Goal: Information Seeking & Learning: Learn about a topic

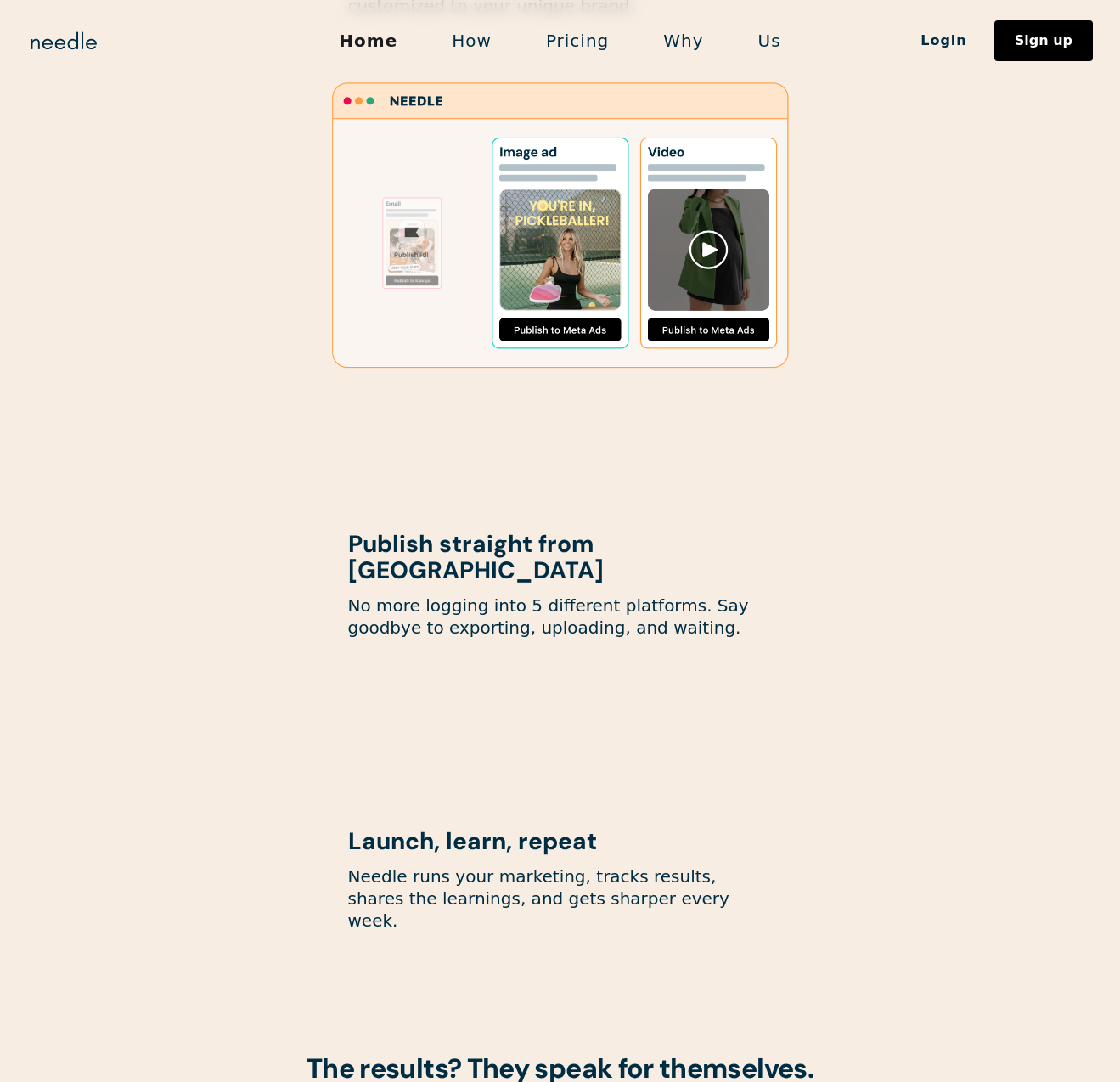
scroll to position [2031, 0]
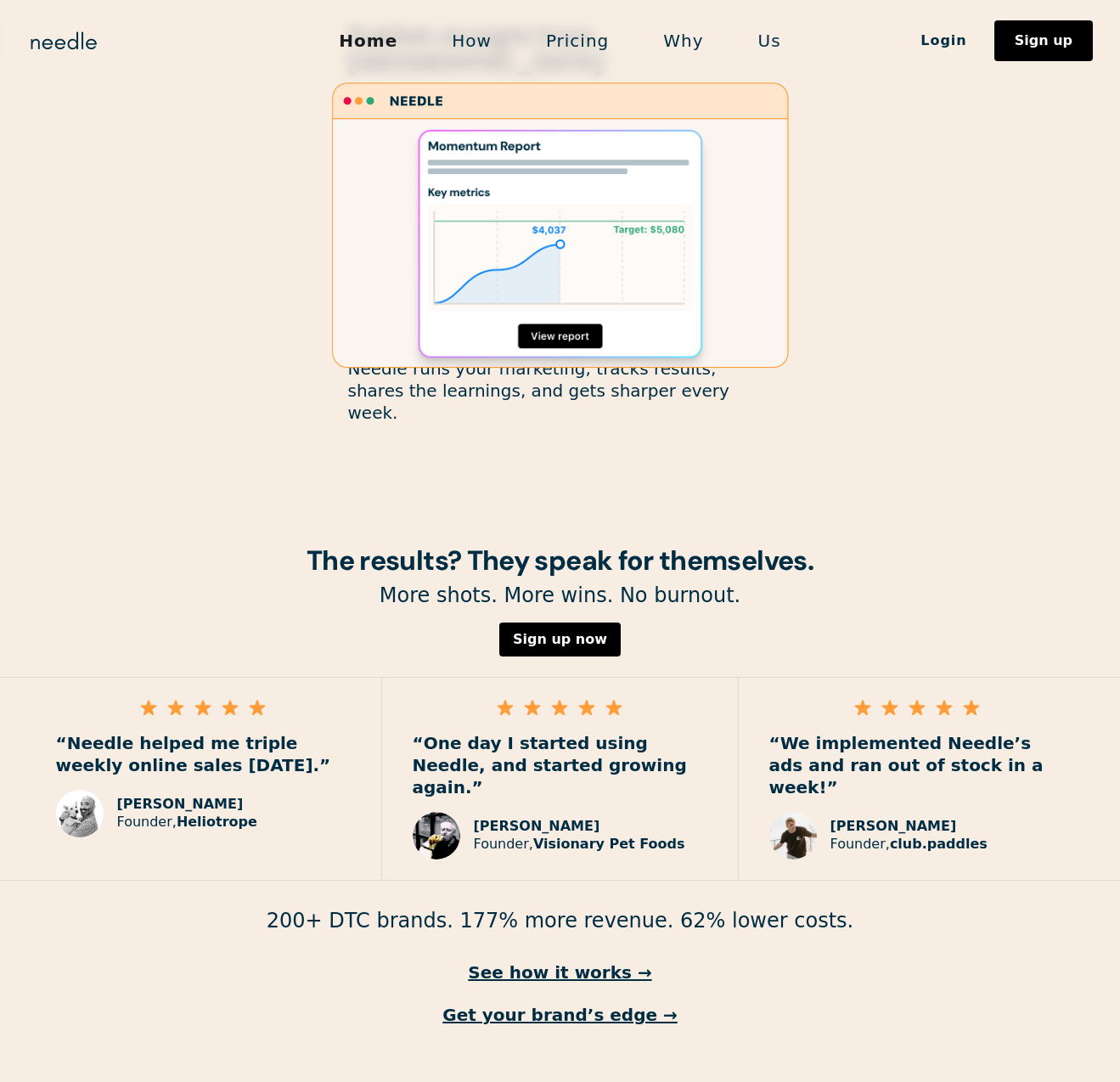
drag, startPoint x: 292, startPoint y: 720, endPoint x: 27, endPoint y: 676, distance: 268.6
click at [27, 677] on div "“Needle helped me triple weekly online sales in 2 months.” Jonathan Plotzker-Ke…" at bounding box center [203, 778] width 357 height 202
drag, startPoint x: 403, startPoint y: 689, endPoint x: 648, endPoint y: 736, distance: 249.5
click at [648, 736] on div "“One day I started using Needle, and started growing again.” Paul Raybould Foun…" at bounding box center [560, 778] width 357 height 202
drag, startPoint x: 751, startPoint y: 699, endPoint x: 1008, endPoint y: 719, distance: 257.8
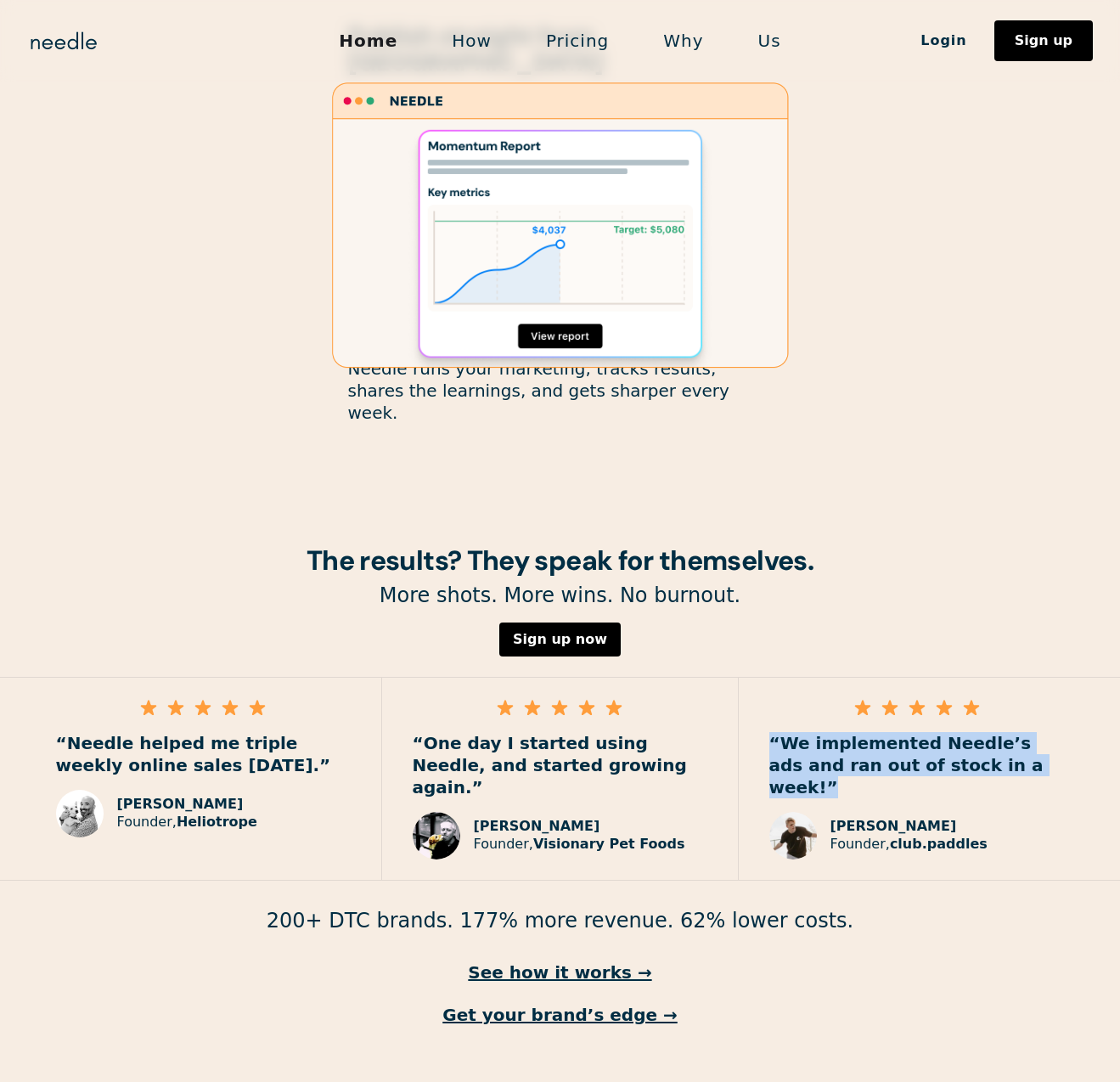
click at [1008, 719] on div "“We implemented Needle’s ads and ran out of stock in a week!” Tom Randle Founde…" at bounding box center [916, 778] width 357 height 202
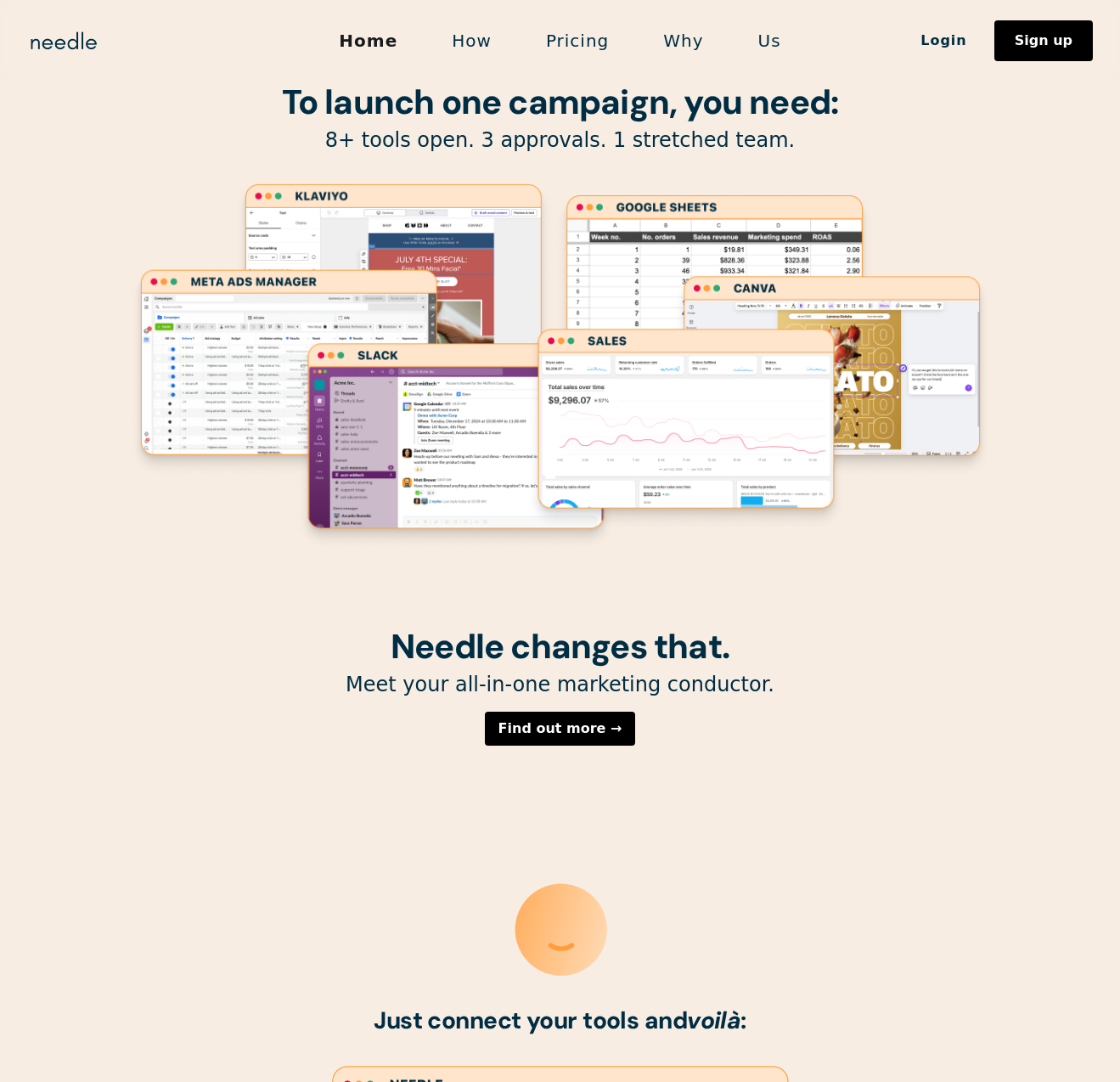
scroll to position [0, 0]
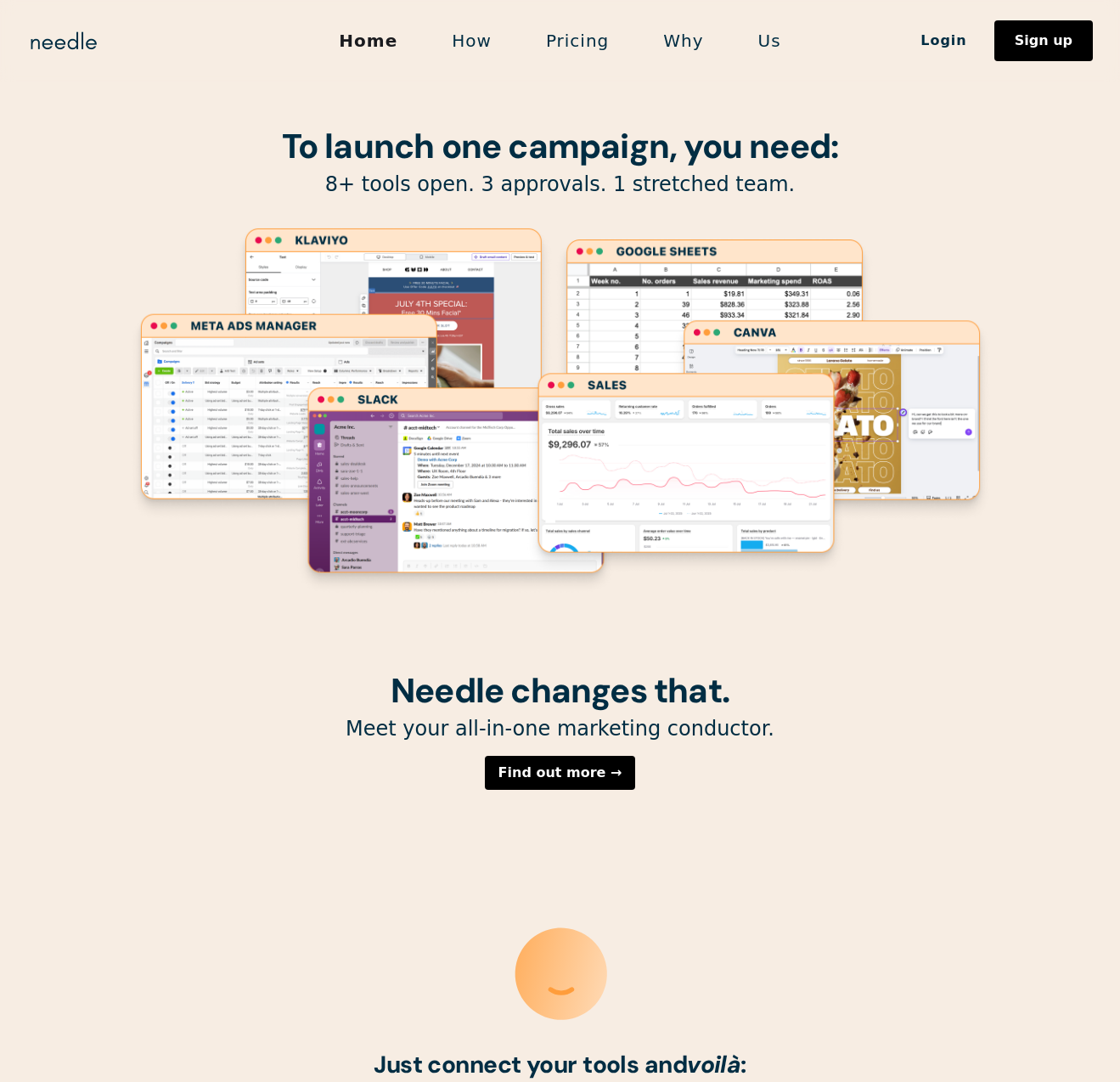
click at [661, 51] on link "Why" at bounding box center [683, 41] width 94 height 35
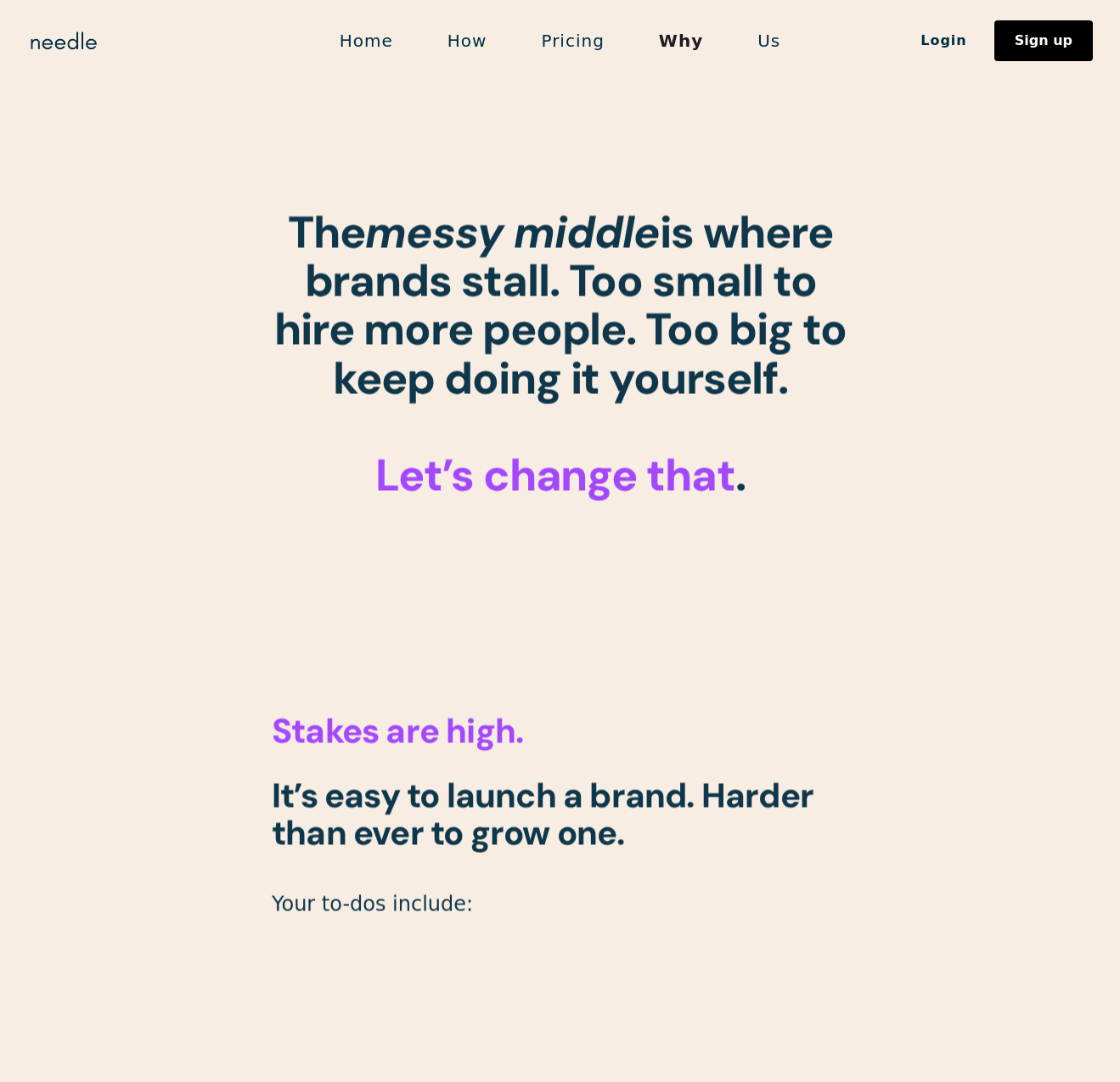
click at [589, 46] on link "Pricing" at bounding box center [572, 41] width 117 height 35
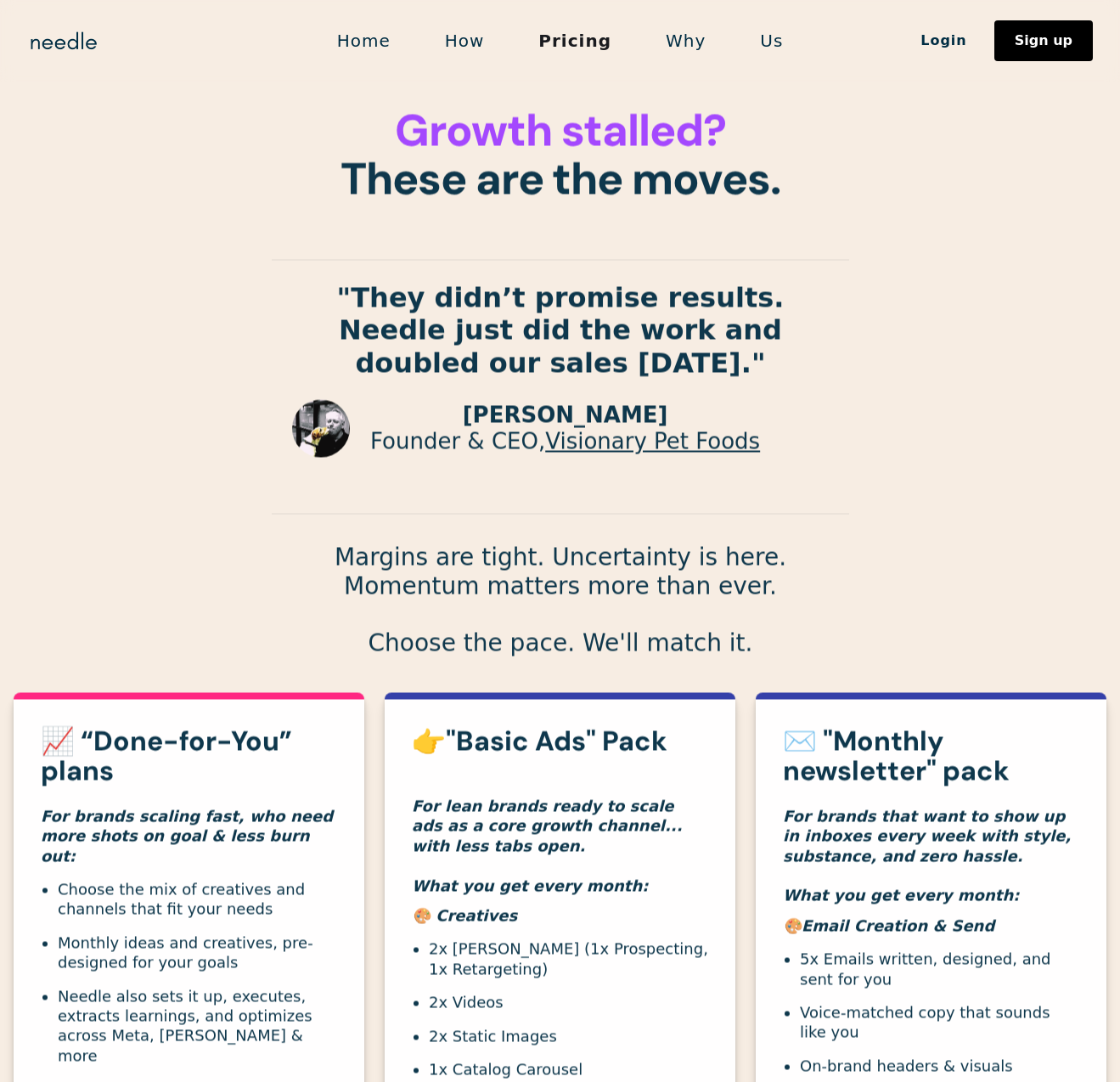
click at [478, 48] on link "How" at bounding box center [465, 41] width 94 height 35
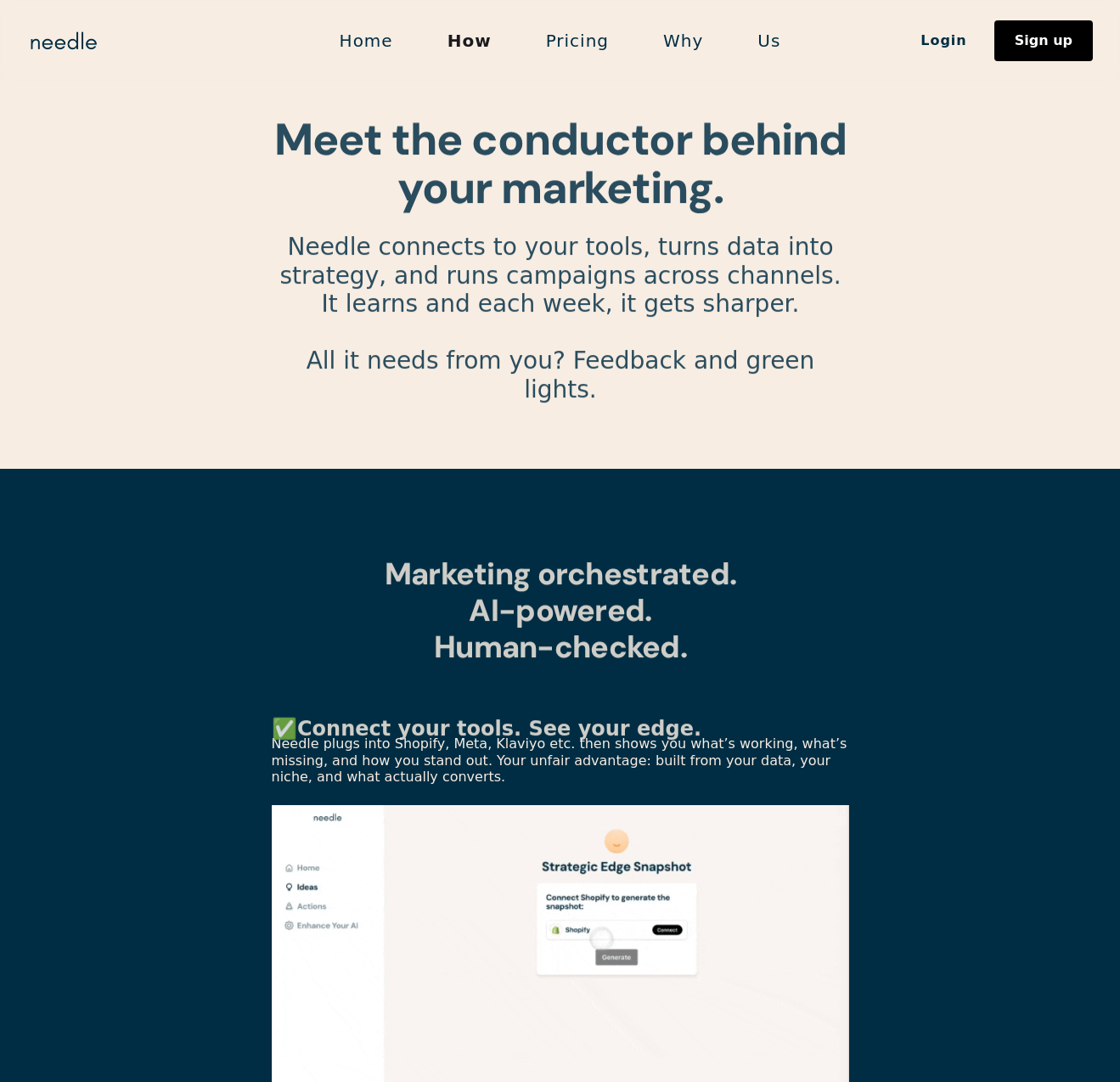
click at [375, 35] on link "Home" at bounding box center [366, 41] width 107 height 35
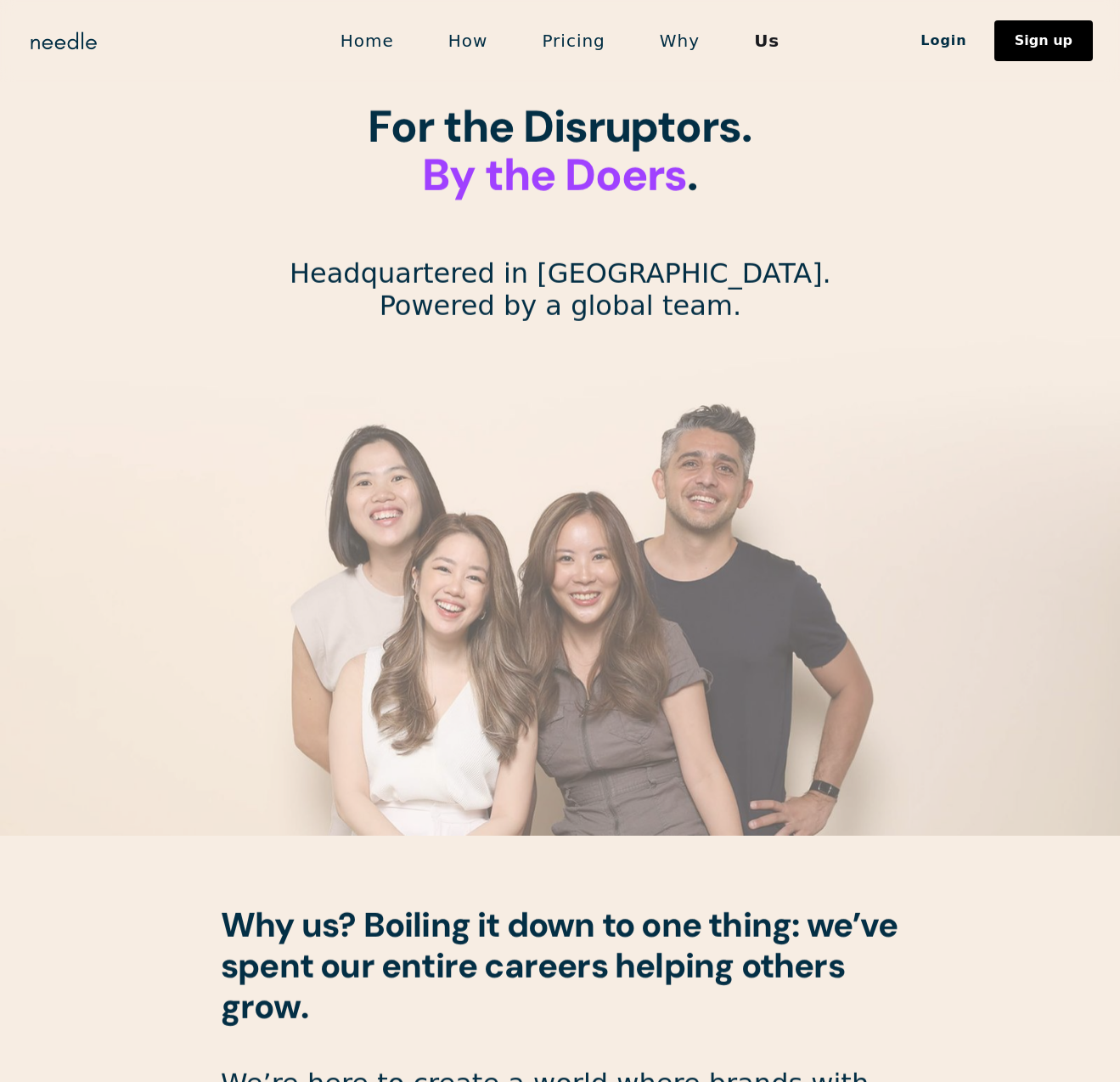
click at [368, 46] on link "Home" at bounding box center [367, 41] width 107 height 35
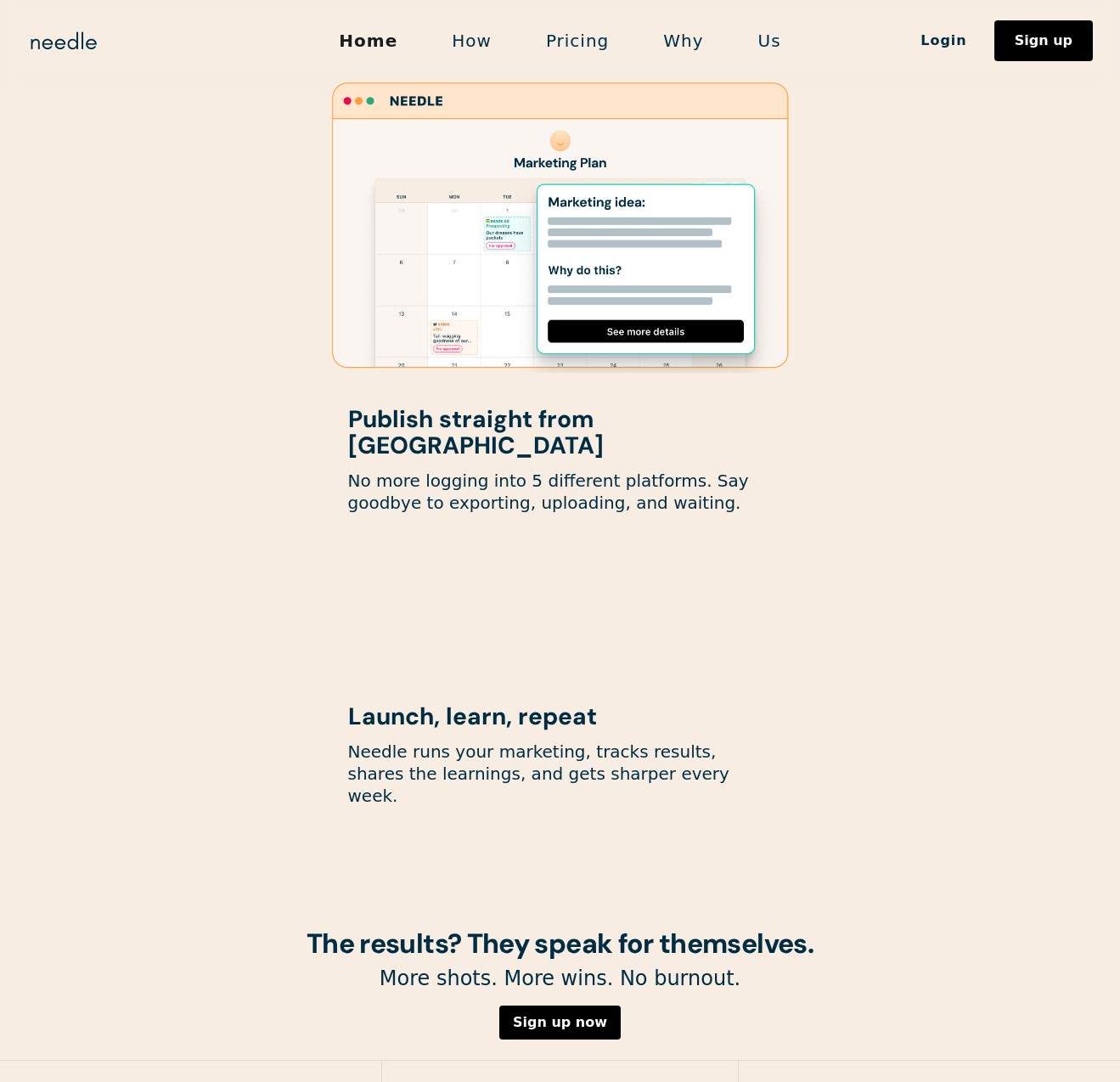
scroll to position [2031, 0]
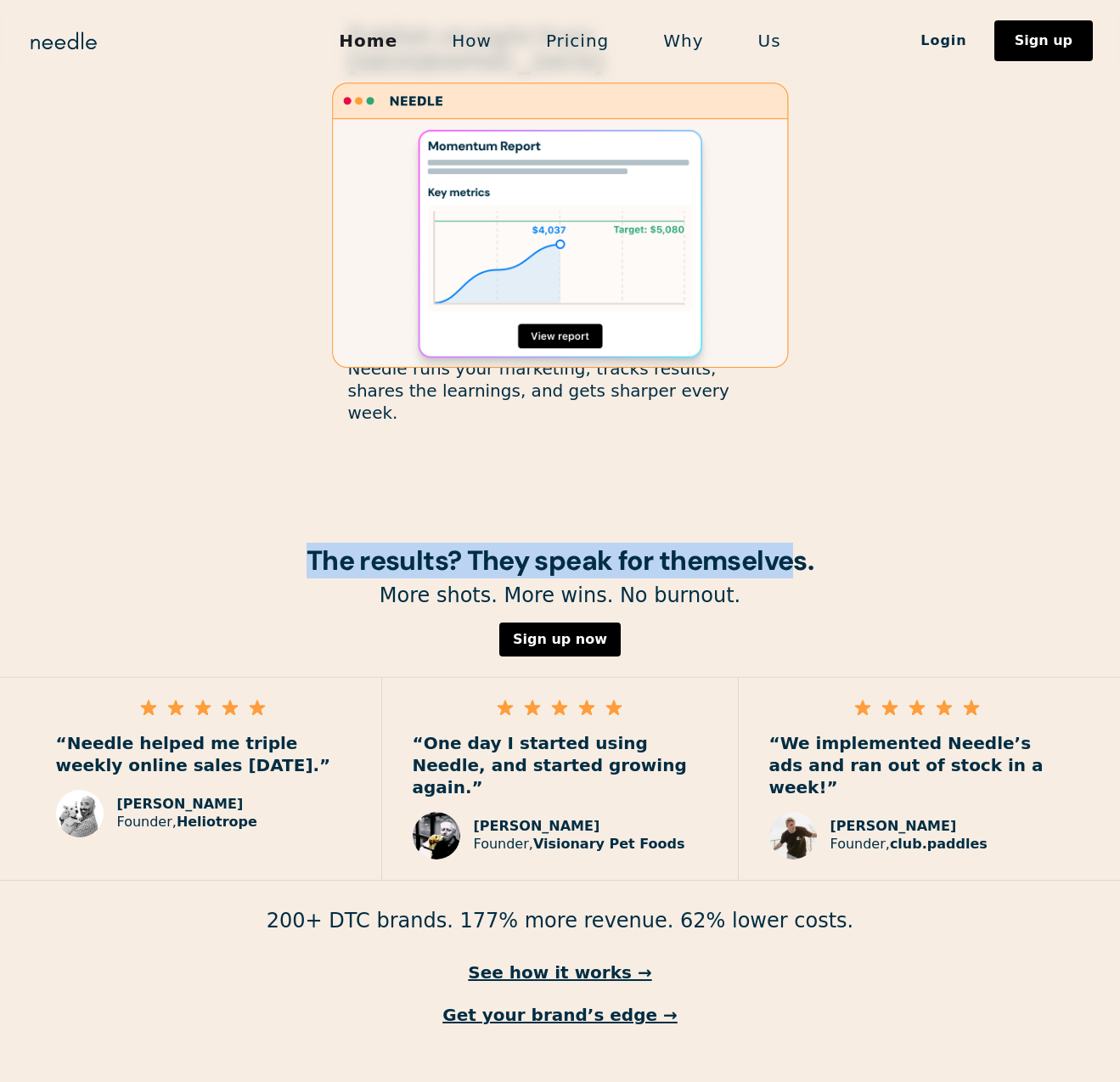
drag, startPoint x: 300, startPoint y: 520, endPoint x: 800, endPoint y: 497, distance: 500.5
click at [800, 546] on h1 "The results? They speak for themselves." at bounding box center [560, 560] width 1120 height 30
click at [777, 574] on div "The results? They speak for themselves. More shots. More wins. No burnout. Sign…" at bounding box center [560, 786] width 1120 height 481
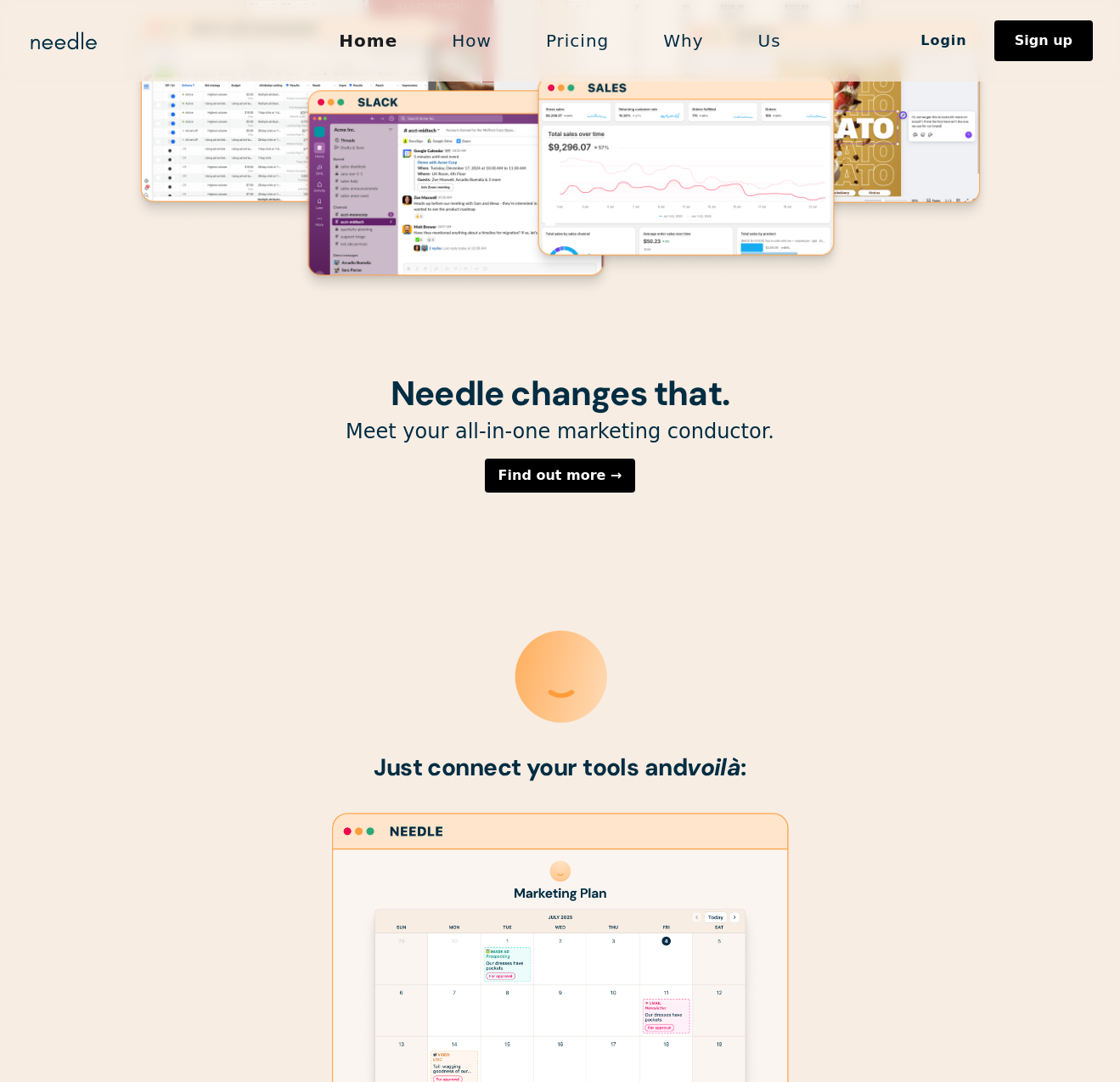
scroll to position [0, 0]
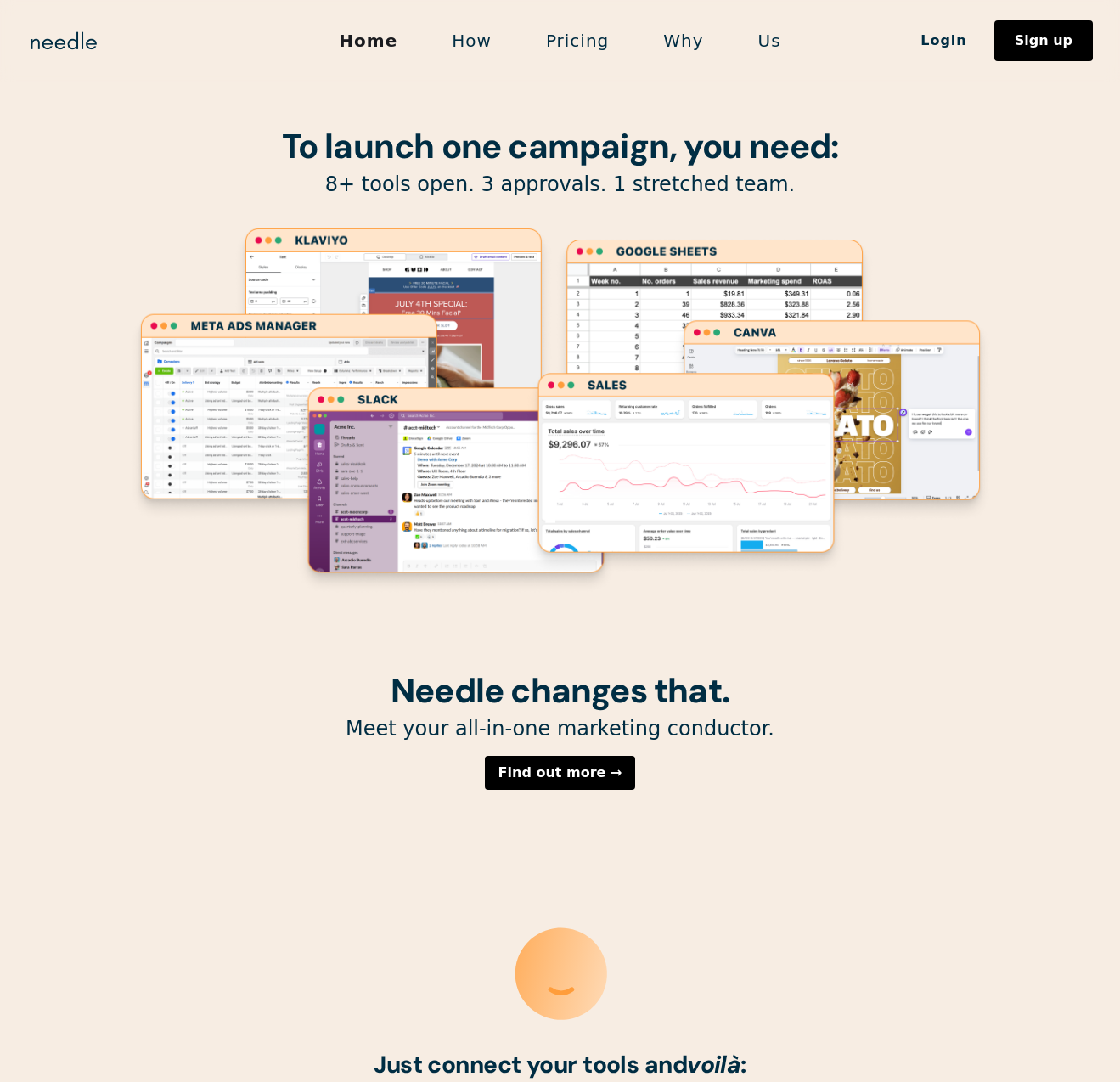
click at [759, 44] on link "Us" at bounding box center [769, 41] width 77 height 35
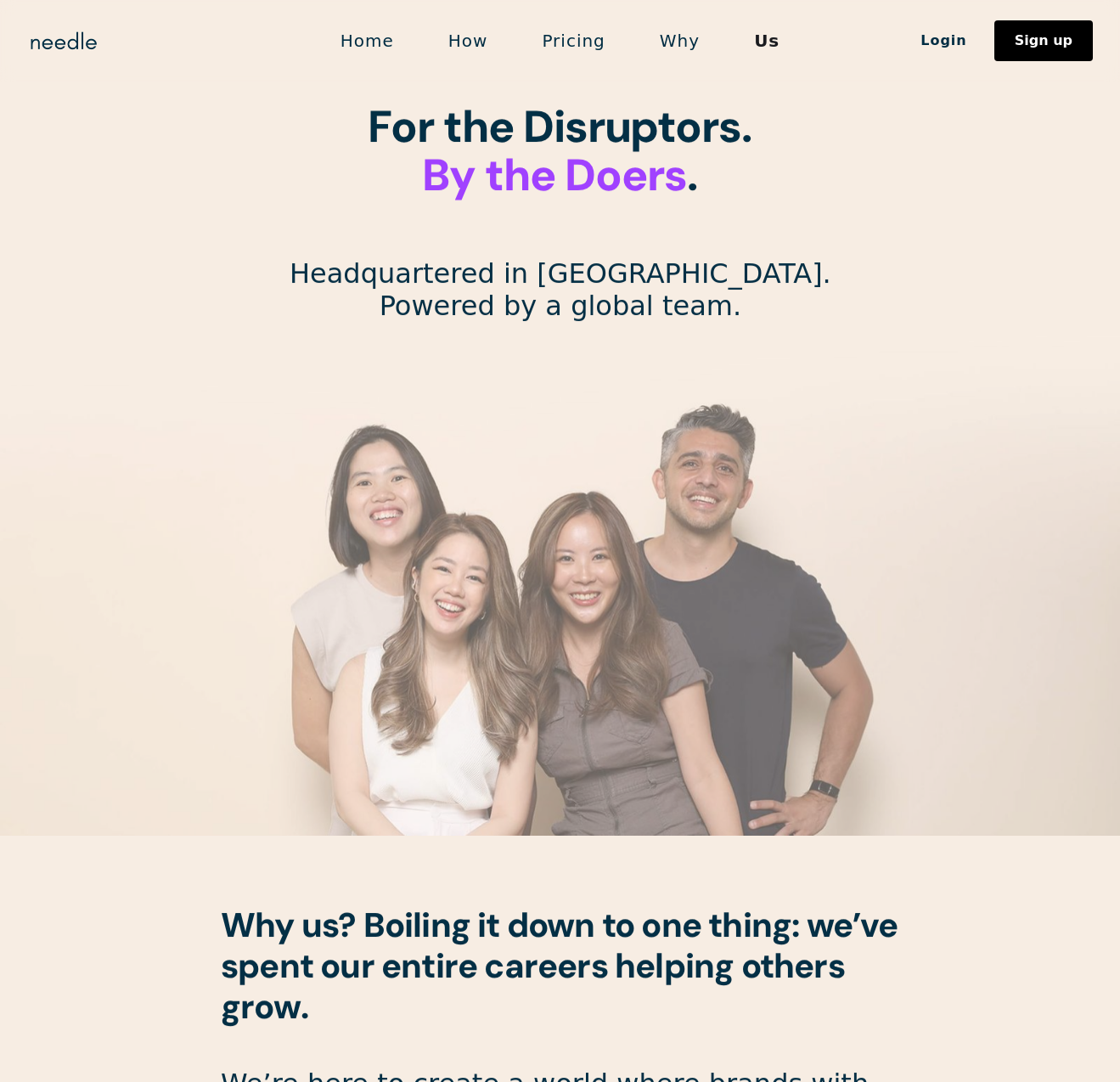
click at [686, 47] on link "Why" at bounding box center [680, 41] width 94 height 35
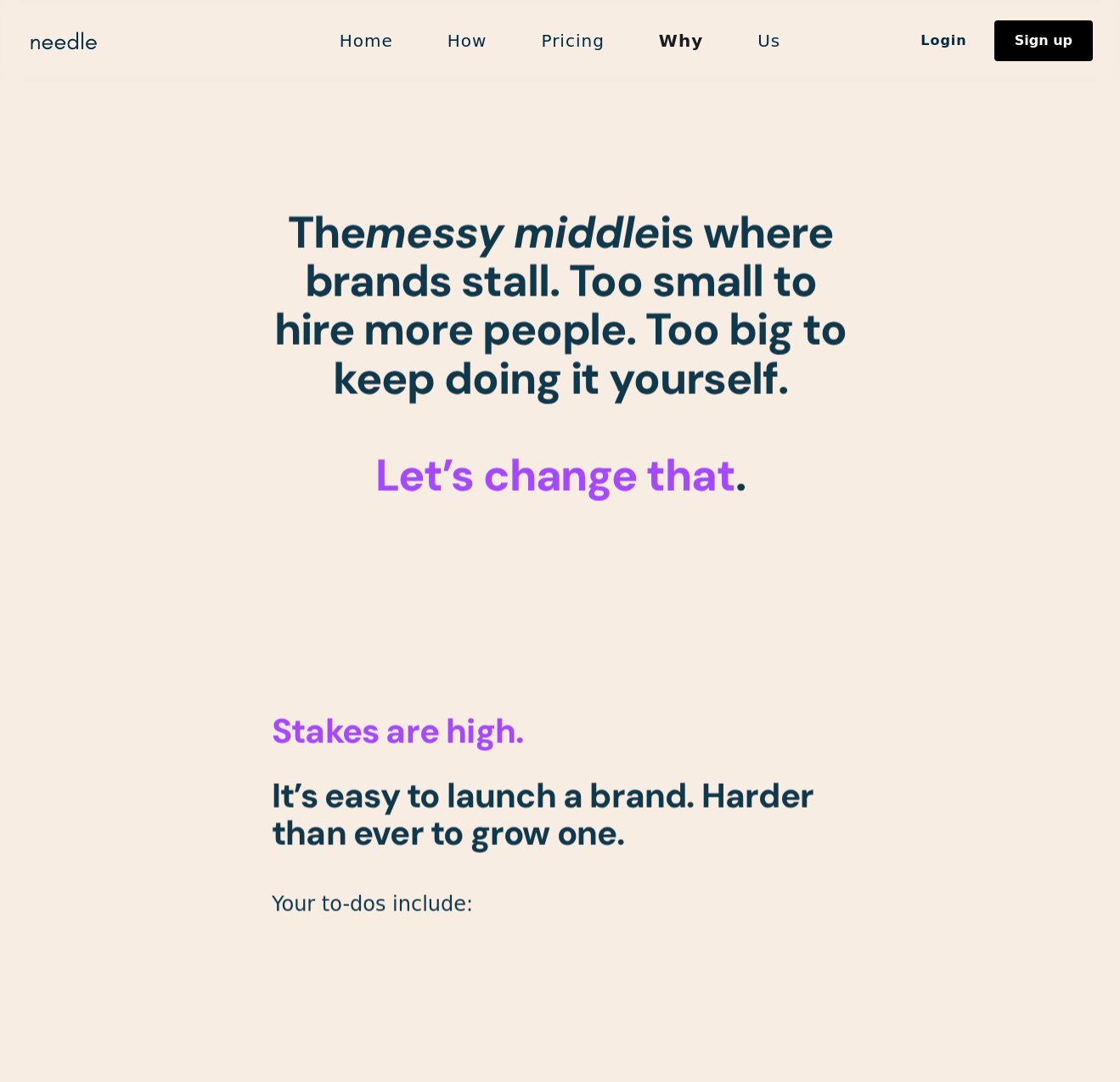
click at [588, 49] on link "Pricing" at bounding box center [572, 41] width 117 height 35
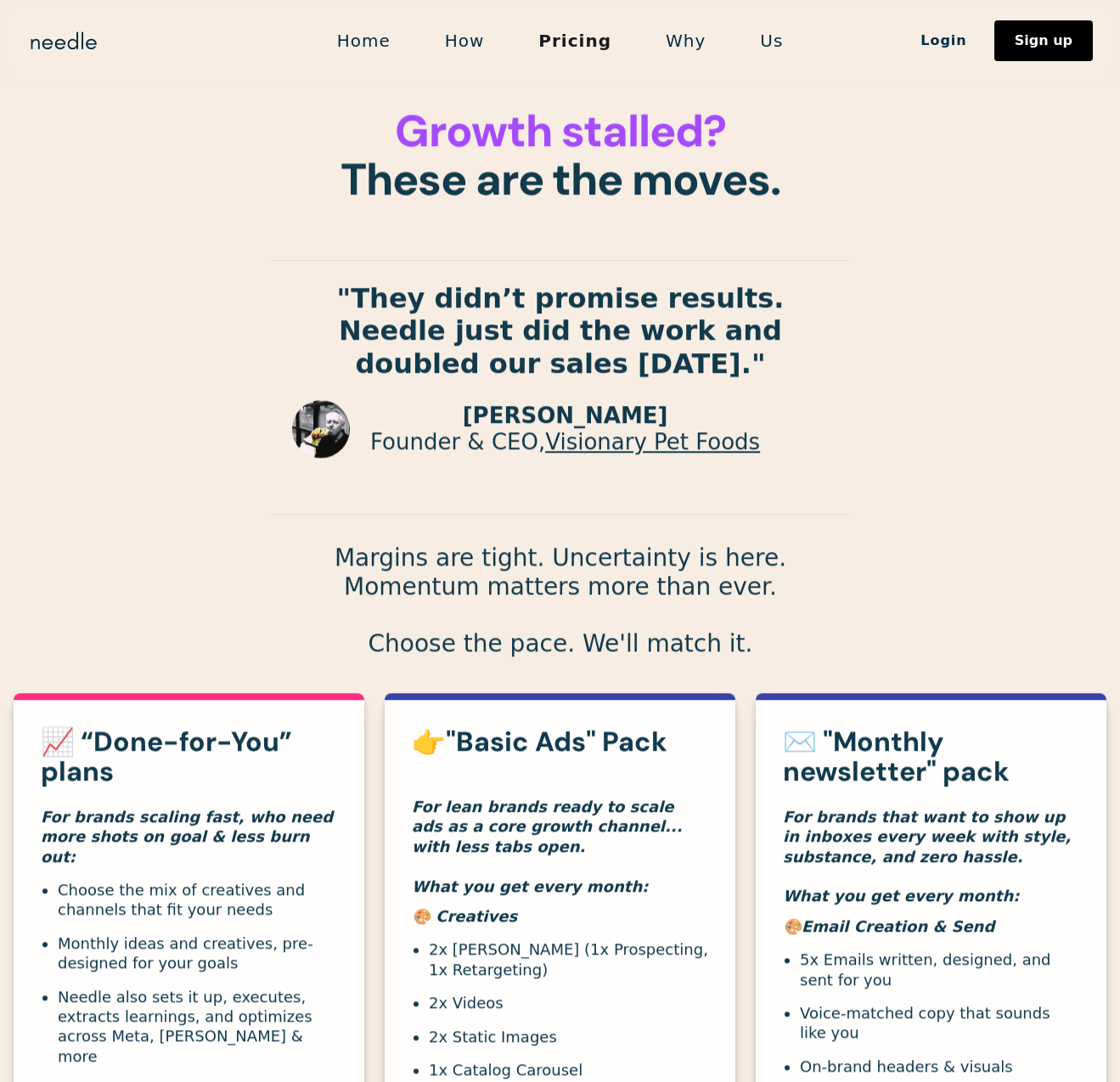
click at [493, 47] on link "How" at bounding box center [465, 41] width 94 height 35
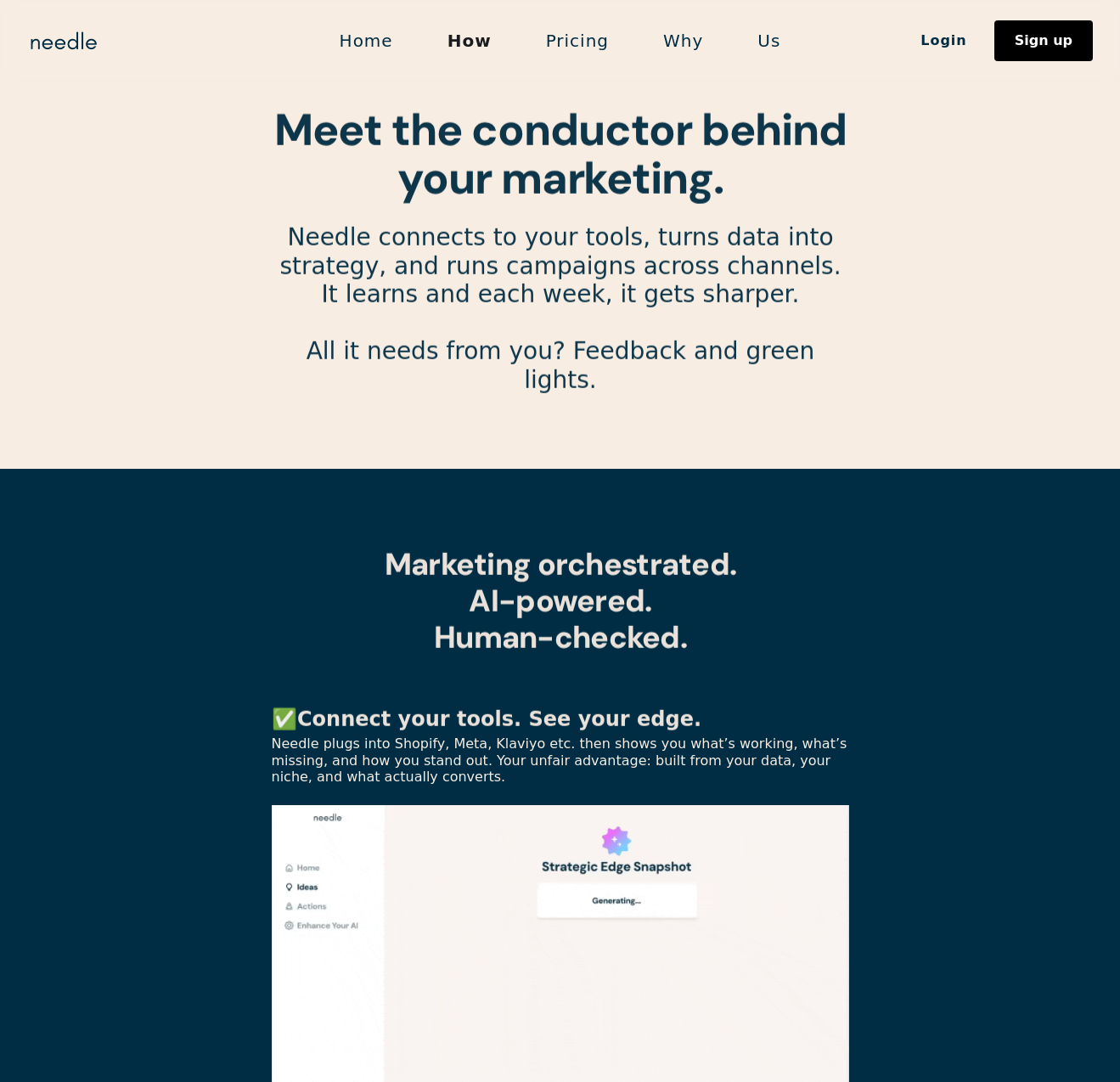
click at [411, 43] on link "Home" at bounding box center [366, 41] width 107 height 35
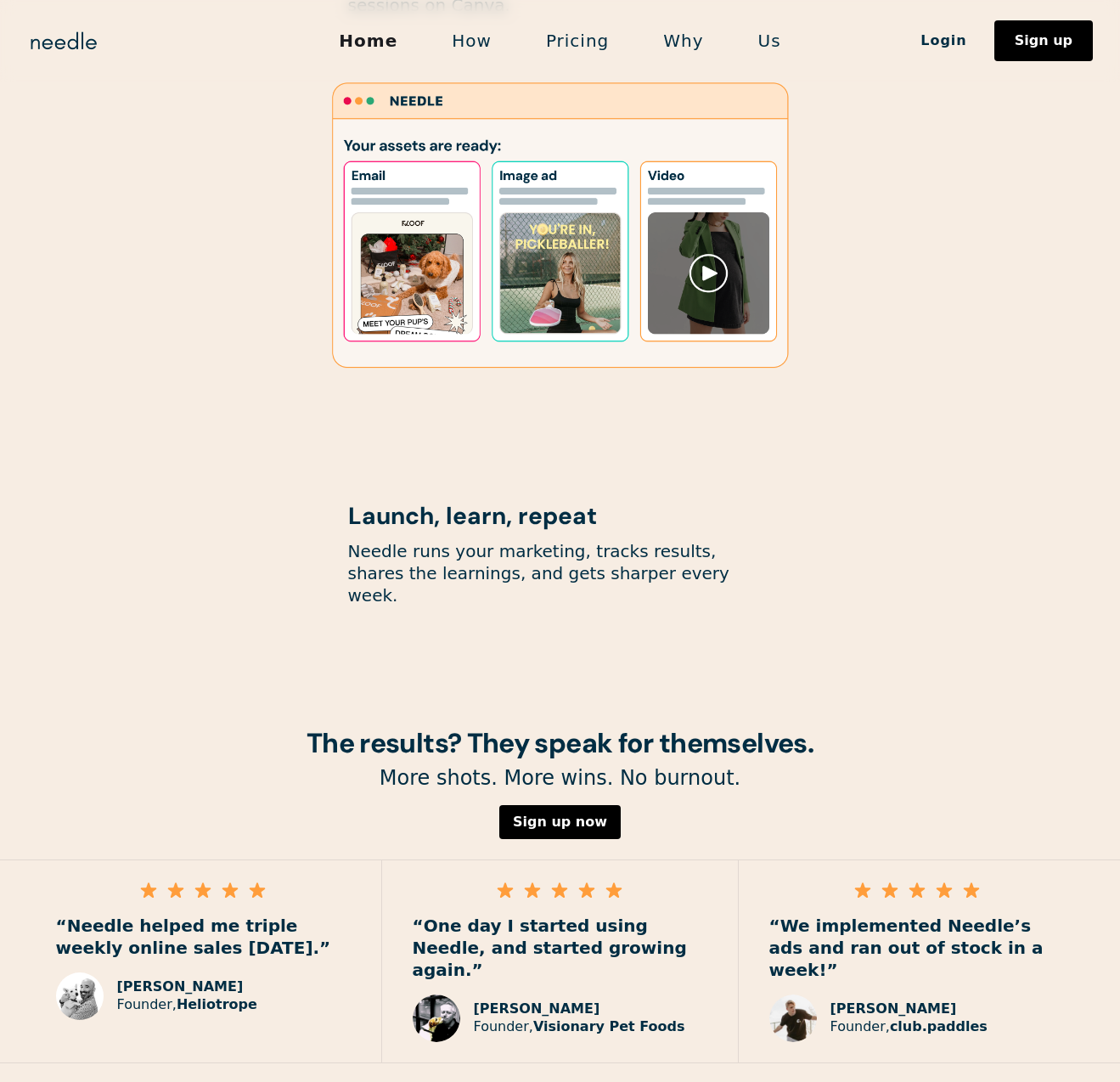
scroll to position [2031, 0]
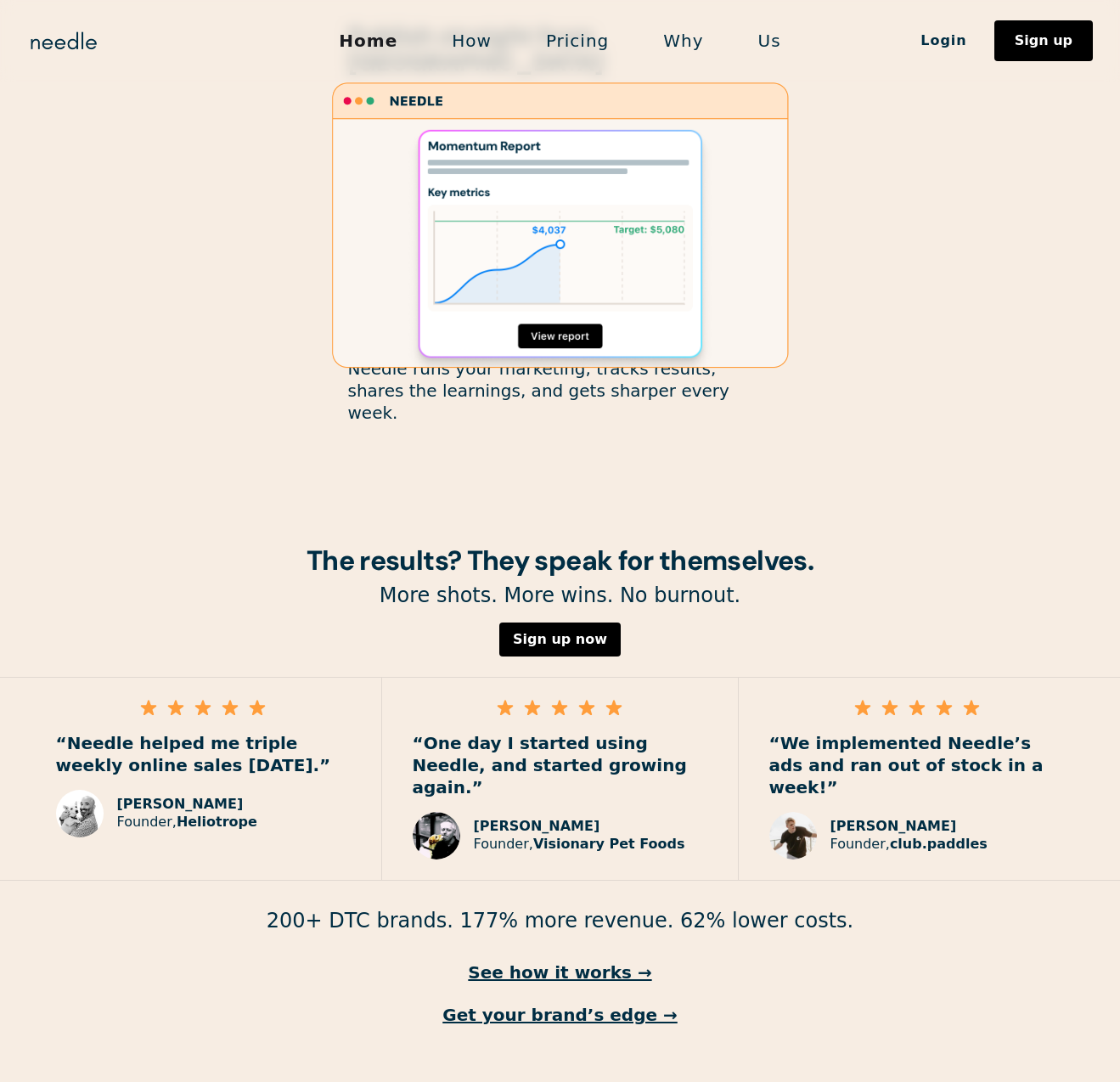
click at [848, 676] on div "“Needle helped me triple weekly online sales in 2 months.” Jonathan Plotzker-Ke…" at bounding box center [560, 778] width 1120 height 204
click at [837, 230] on div at bounding box center [560, 225] width 849 height 295
click at [783, 220] on image "Lottie animation" at bounding box center [560, 225] width 457 height 285
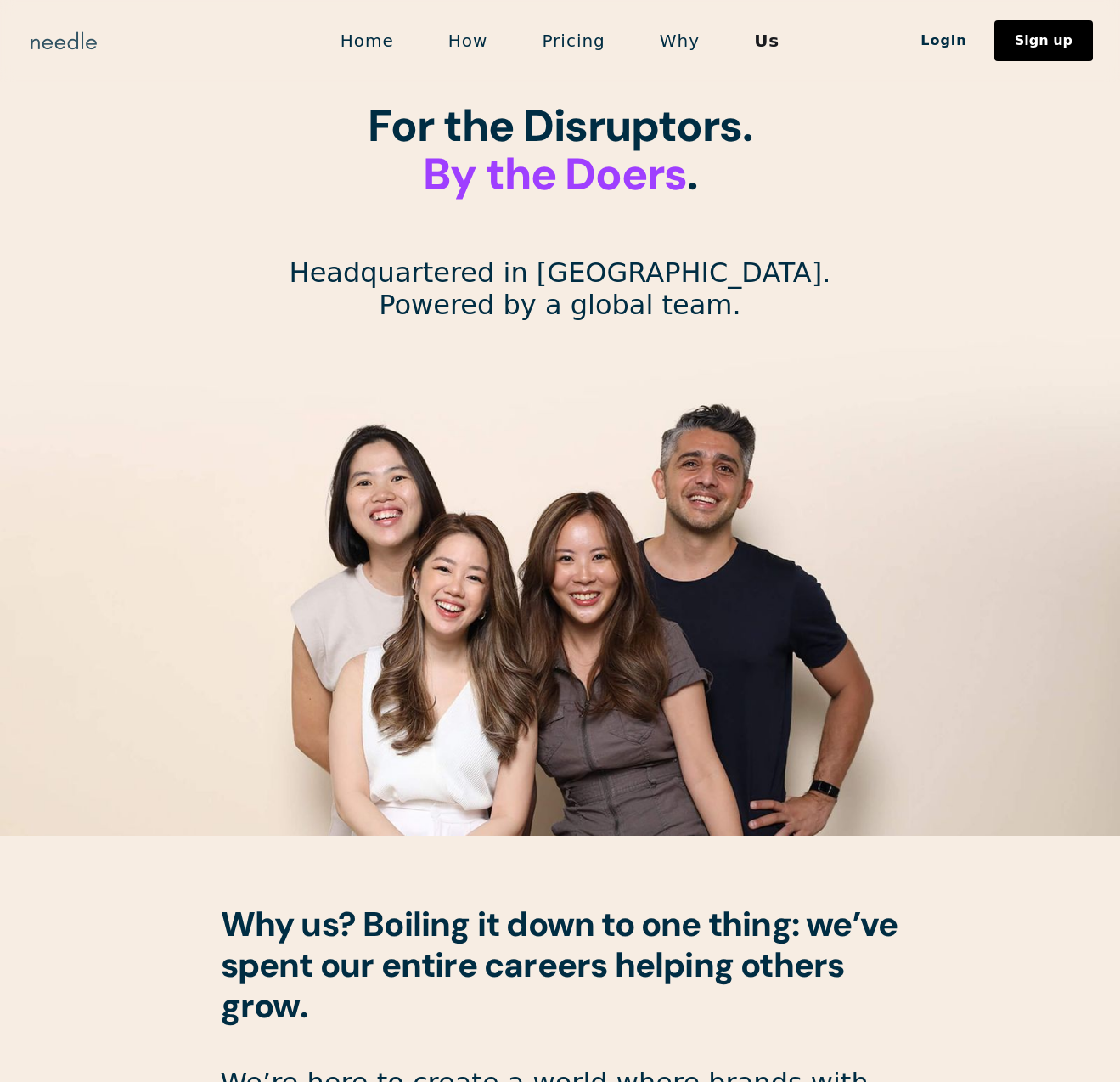
click at [76, 37] on img "home" at bounding box center [63, 40] width 73 height 27
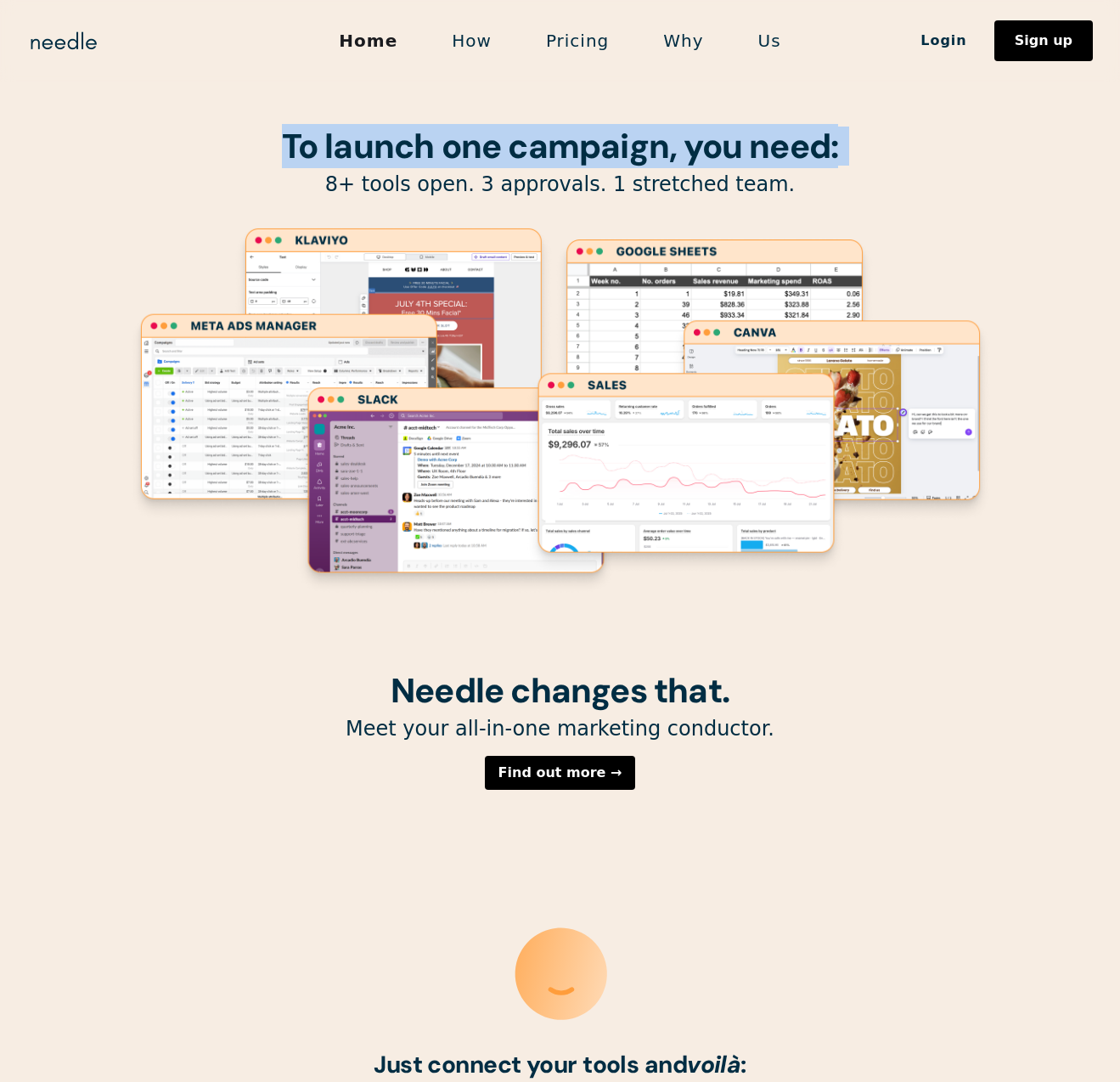
drag, startPoint x: 245, startPoint y: 175, endPoint x: 185, endPoint y: 100, distance: 96.0
click at [185, 100] on div "To launch one campaign, you need: 8+ tools open. 3 approvals. 1 stretched team." at bounding box center [560, 335] width 866 height 672
click at [184, 100] on div "To launch one campaign, you need: 8+ tools open. 3 approvals. 1 stretched team." at bounding box center [560, 335] width 866 height 672
drag, startPoint x: 211, startPoint y: 126, endPoint x: 819, endPoint y: 138, distance: 608.1
click at [819, 138] on div "To launch one campaign, you need: 8+ tools open. 3 approvals. 1 stretched team." at bounding box center [560, 335] width 866 height 672
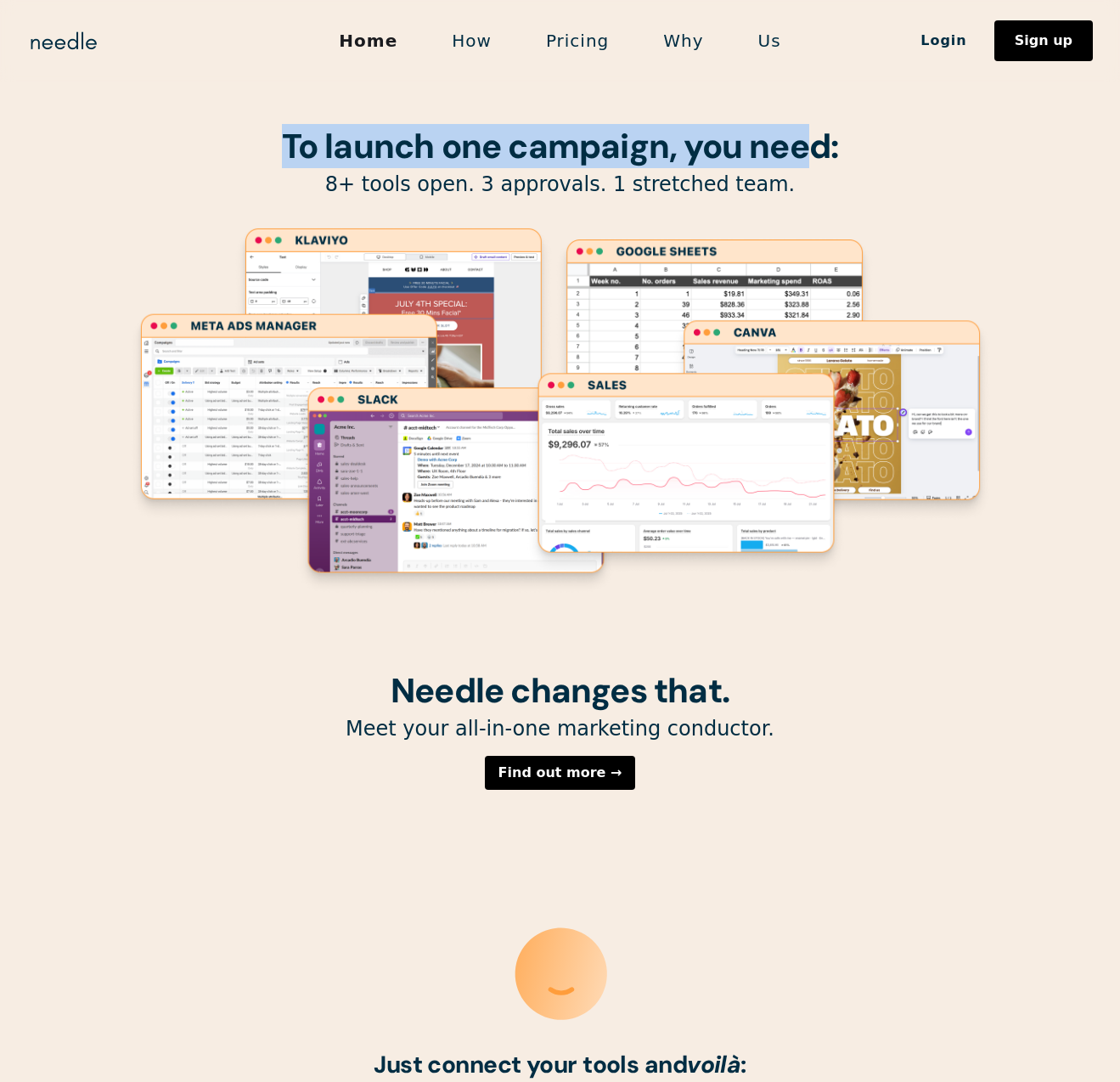
click at [866, 180] on p "8+ tools open. 3 approvals. 1 stretched team." at bounding box center [560, 184] width 866 height 26
drag, startPoint x: 868, startPoint y: 164, endPoint x: 290, endPoint y: 148, distance: 578.2
click at [290, 148] on h1 "To launch one campaign, you need:" at bounding box center [560, 145] width 866 height 37
click at [289, 148] on strong "To launch one campaign, you need:" at bounding box center [560, 146] width 557 height 44
drag, startPoint x: 266, startPoint y: 144, endPoint x: 912, endPoint y: 166, distance: 646.4
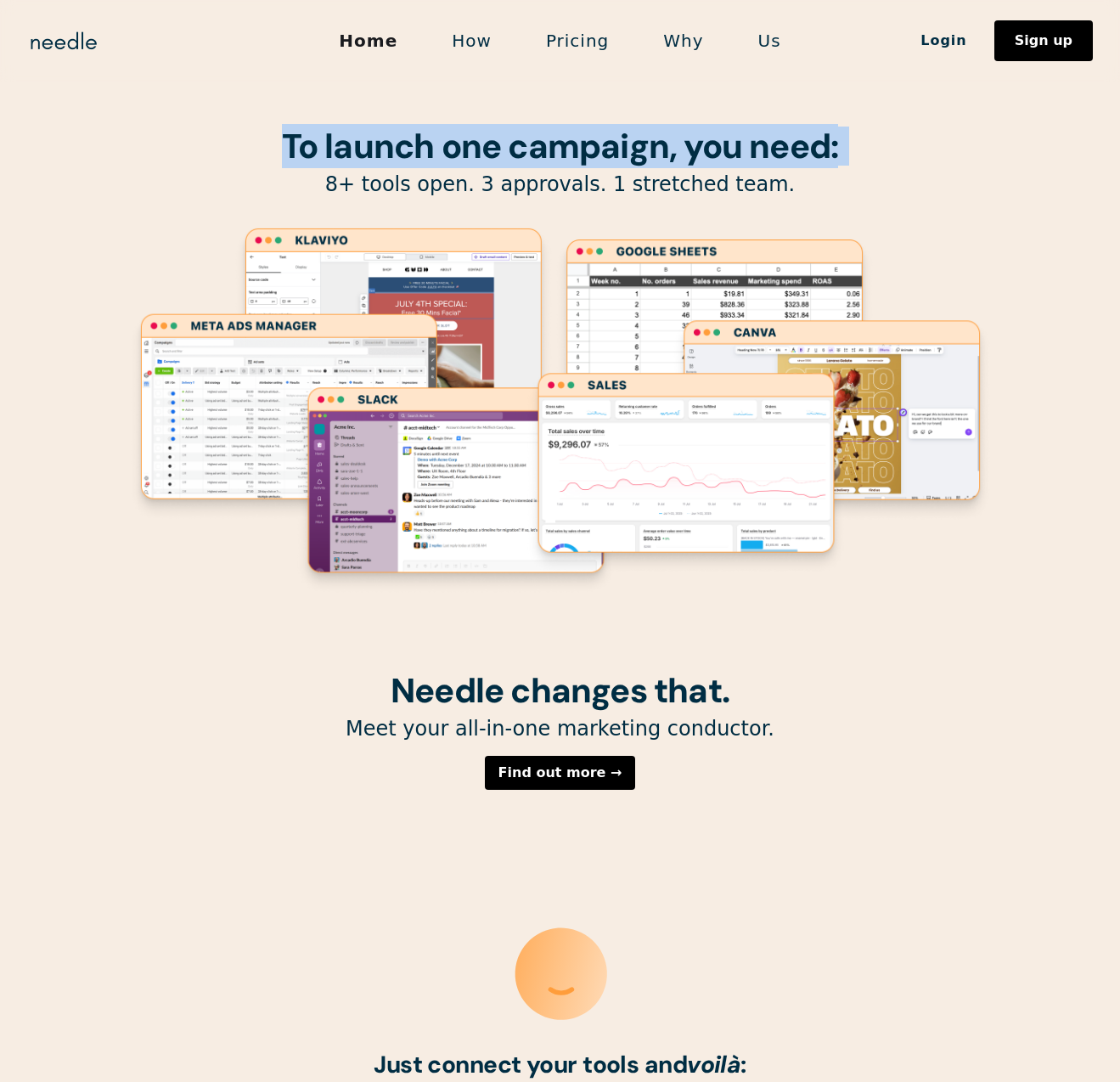
click at [912, 166] on div "To launch one campaign, you need: 8+ tools open. 3 approvals. 1 stretched team." at bounding box center [560, 335] width 866 height 672
drag, startPoint x: 838, startPoint y: 143, endPoint x: 242, endPoint y: 157, distance: 596.2
click at [243, 157] on h1 "To launch one campaign, you need:" at bounding box center [560, 145] width 866 height 37
click at [268, 156] on h1 "To launch one campaign, you need:" at bounding box center [560, 145] width 866 height 37
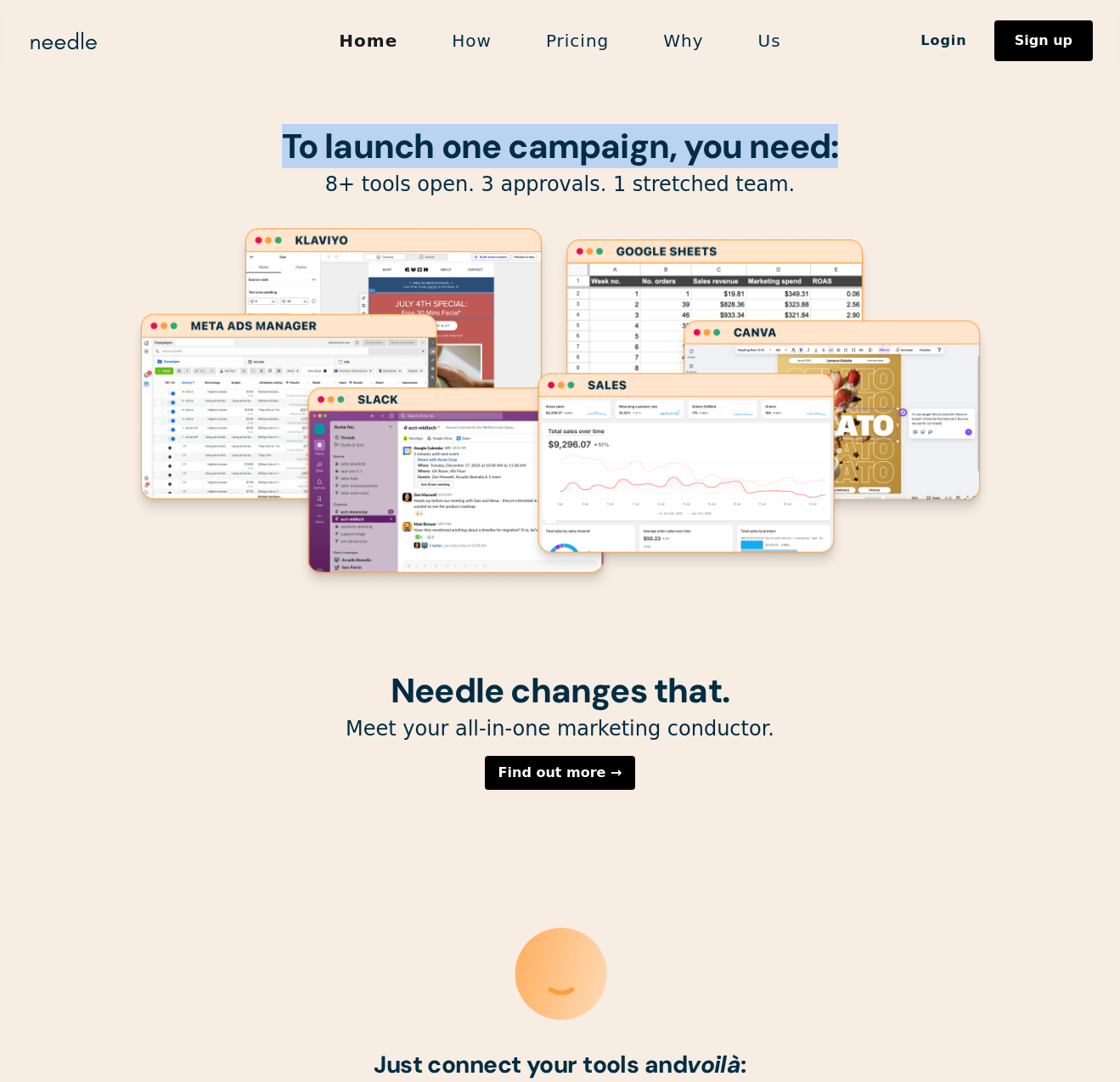
drag, startPoint x: 862, startPoint y: 147, endPoint x: 261, endPoint y: 120, distance: 601.6
click at [261, 120] on div "To launch one campaign, you need: 8+ tools open. 3 approvals. 1 stretched team." at bounding box center [560, 335] width 866 height 672
click at [245, 137] on h1 "To launch one campaign, you need:" at bounding box center [560, 145] width 866 height 37
drag, startPoint x: 245, startPoint y: 137, endPoint x: 1036, endPoint y: 145, distance: 791.0
click at [1035, 145] on section "To launch one campaign, you need: 8+ tools open. 3 approvals. 1 stretched team." at bounding box center [560, 335] width 1120 height 672
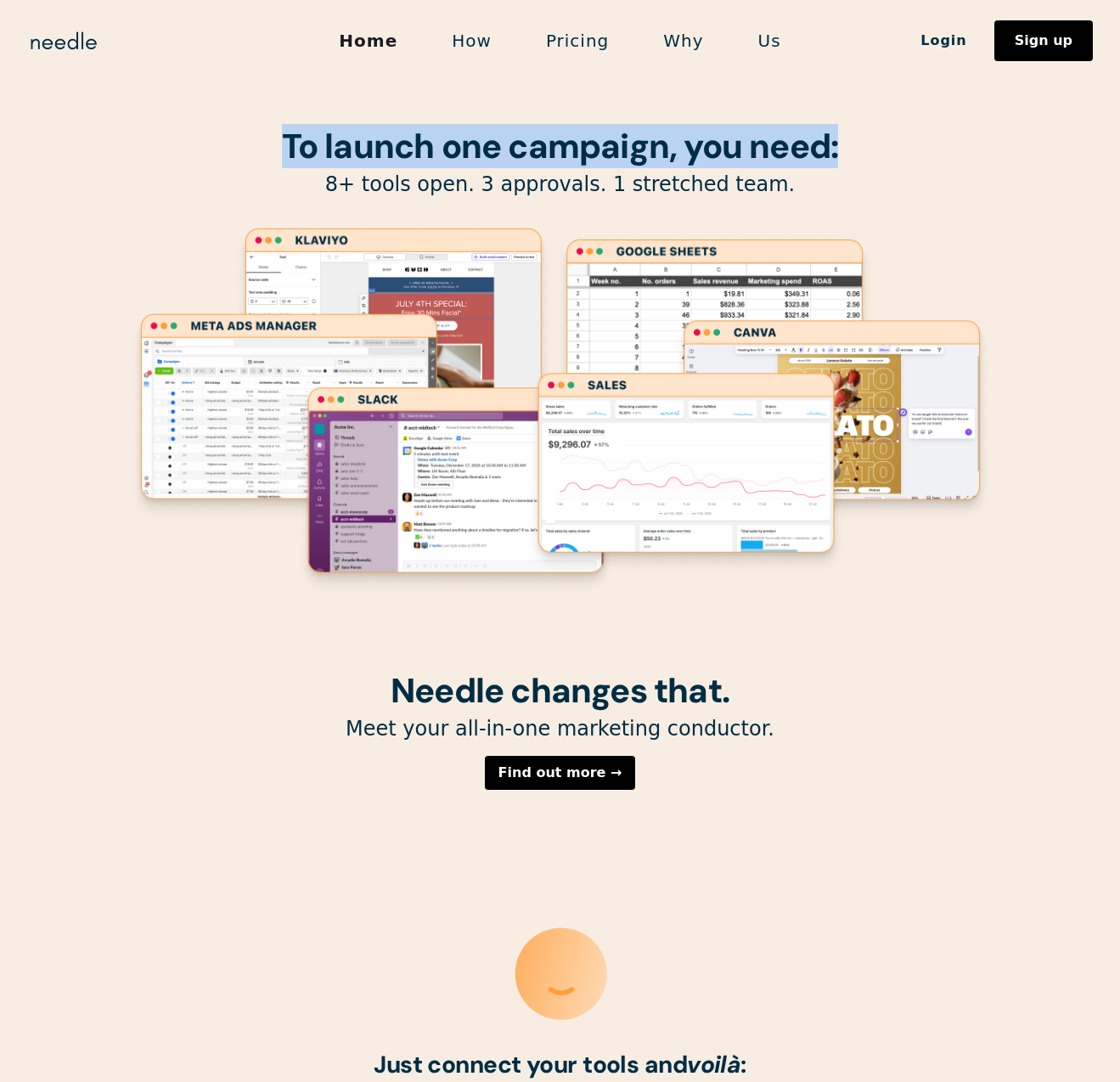
click at [1036, 145] on section "To launch one campaign, you need: 8+ tools open. 3 approvals. 1 stretched team." at bounding box center [560, 335] width 1120 height 672
drag, startPoint x: 887, startPoint y: 168, endPoint x: 221, endPoint y: 151, distance: 666.2
click at [221, 151] on div "To launch one campaign, you need: 8+ tools open. 3 approvals. 1 stretched team." at bounding box center [560, 335] width 866 height 672
click at [863, 133] on h1 "To launch one campaign, you need:" at bounding box center [560, 145] width 866 height 37
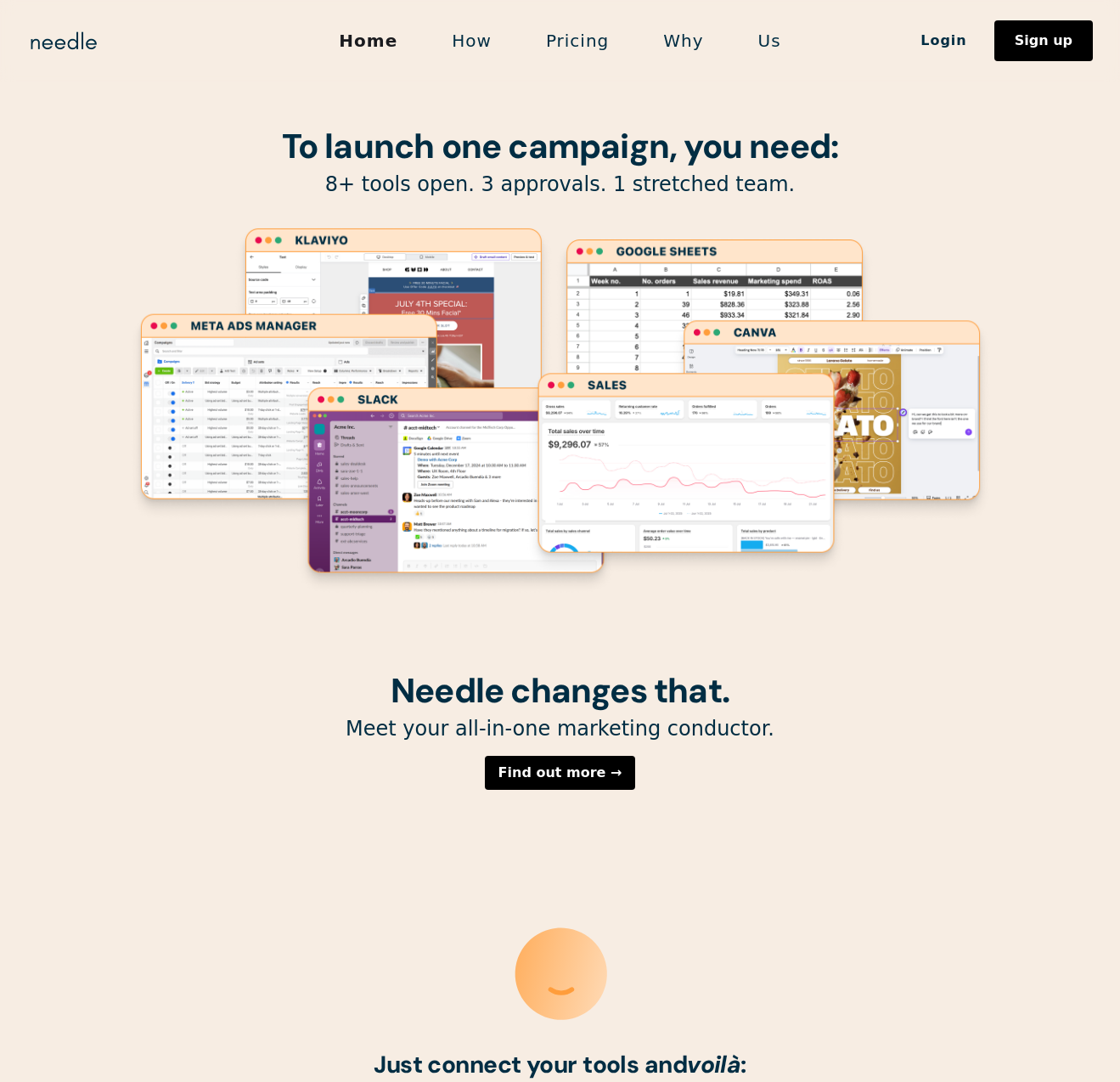
click at [766, 387] on image "Lottie animation" at bounding box center [686, 473] width 322 height 206
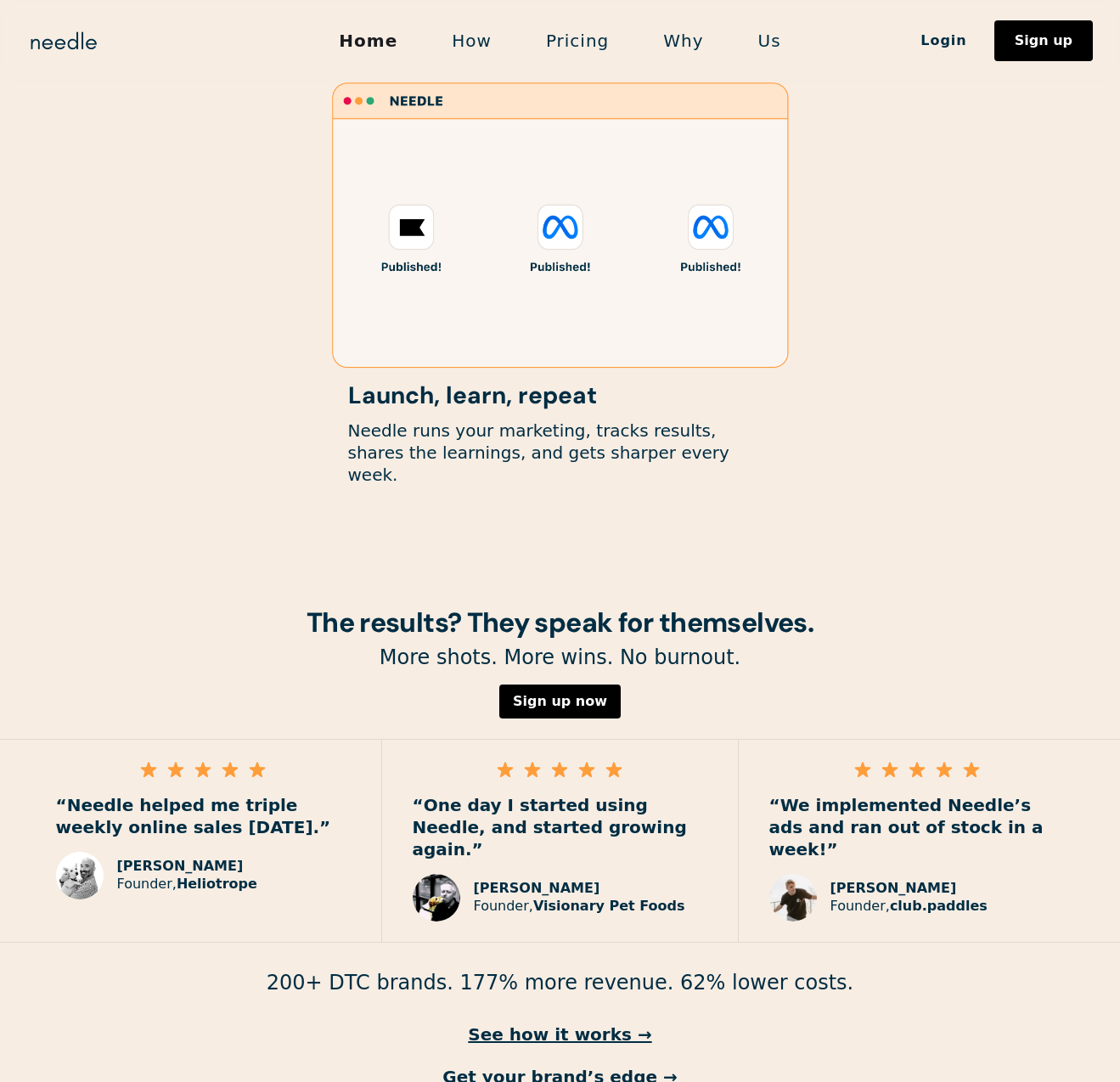
scroll to position [2031, 0]
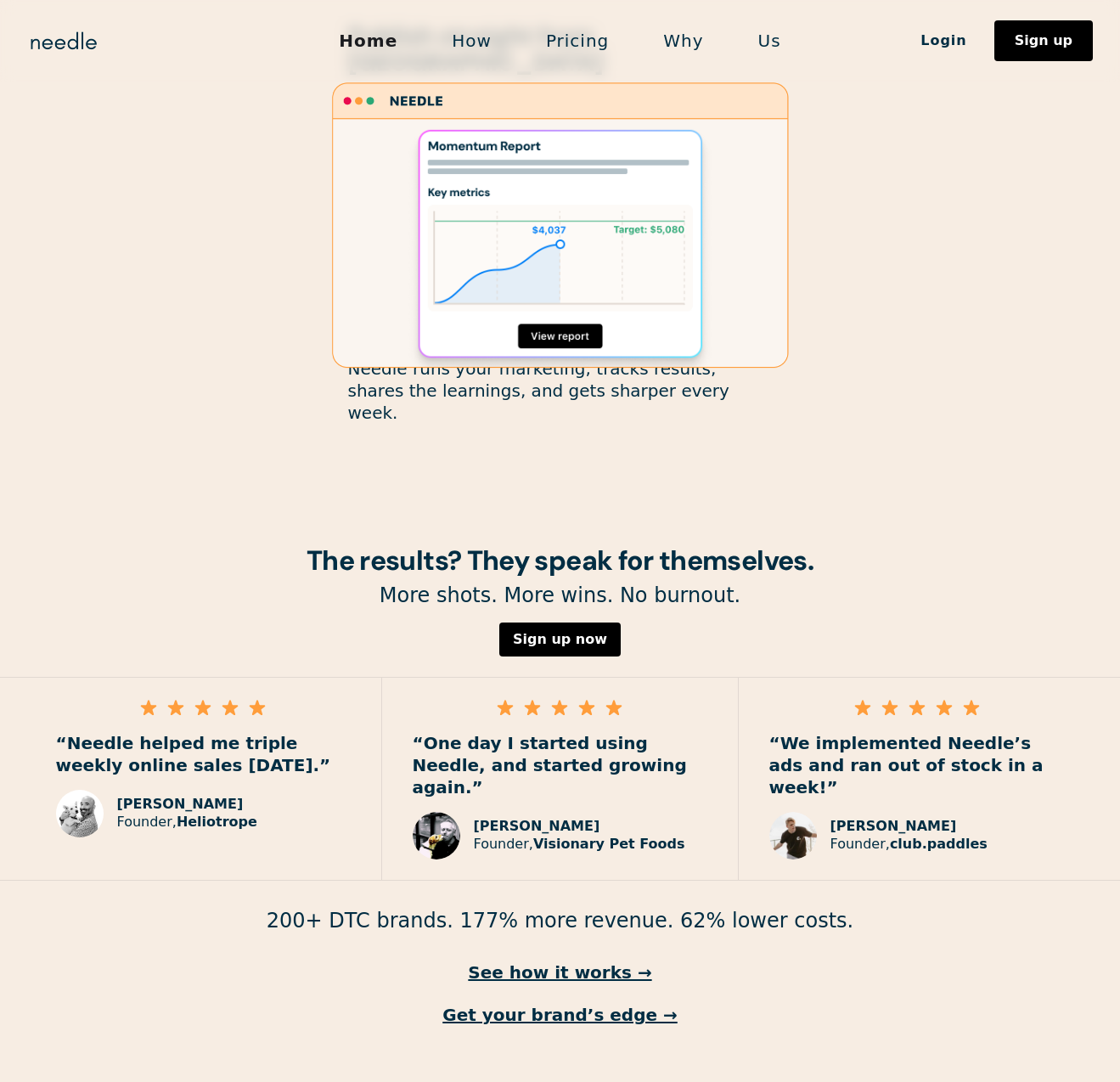
click at [661, 51] on link "Why" at bounding box center [683, 41] width 94 height 35
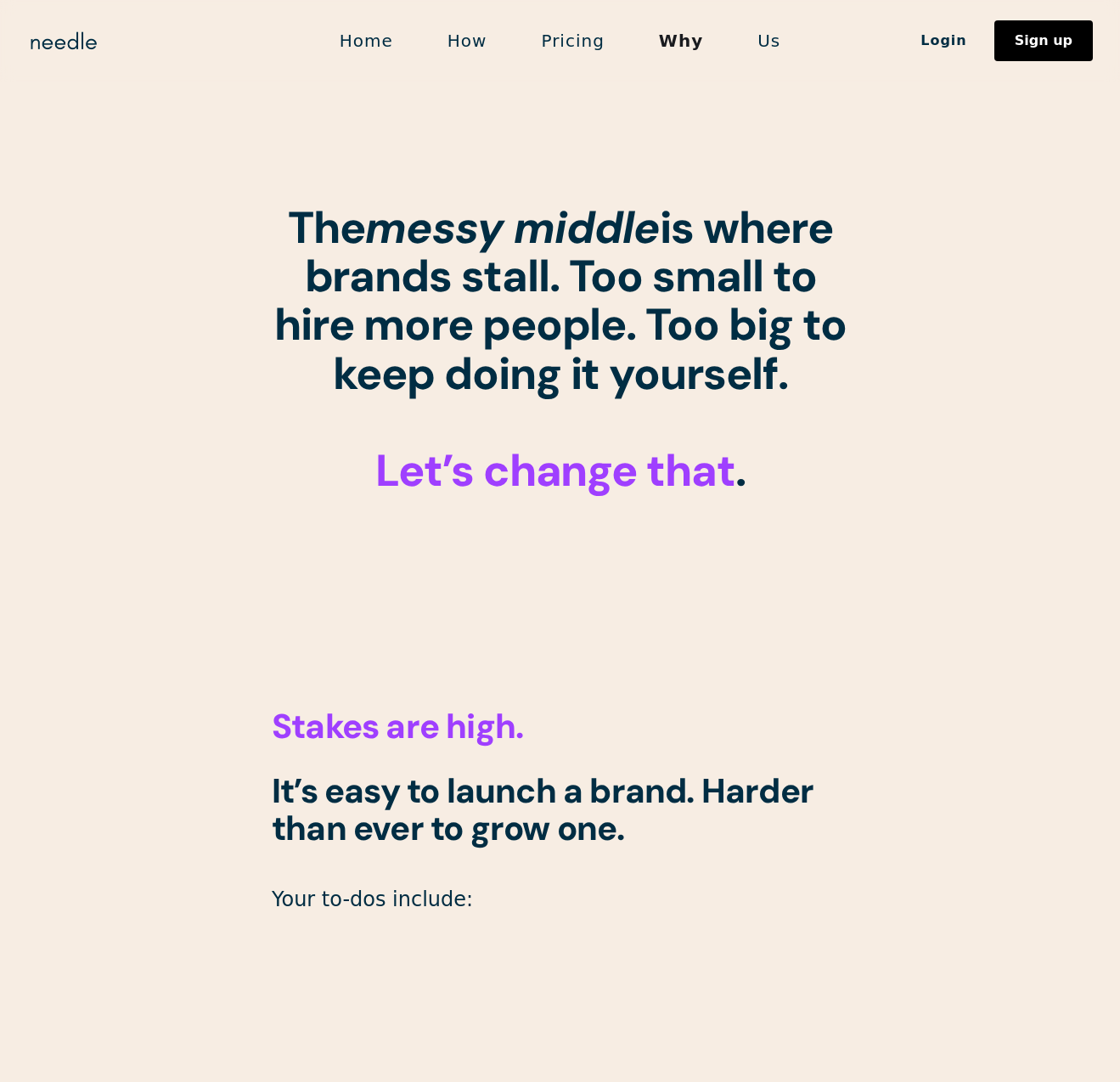
click at [767, 52] on link "Us" at bounding box center [768, 41] width 77 height 35
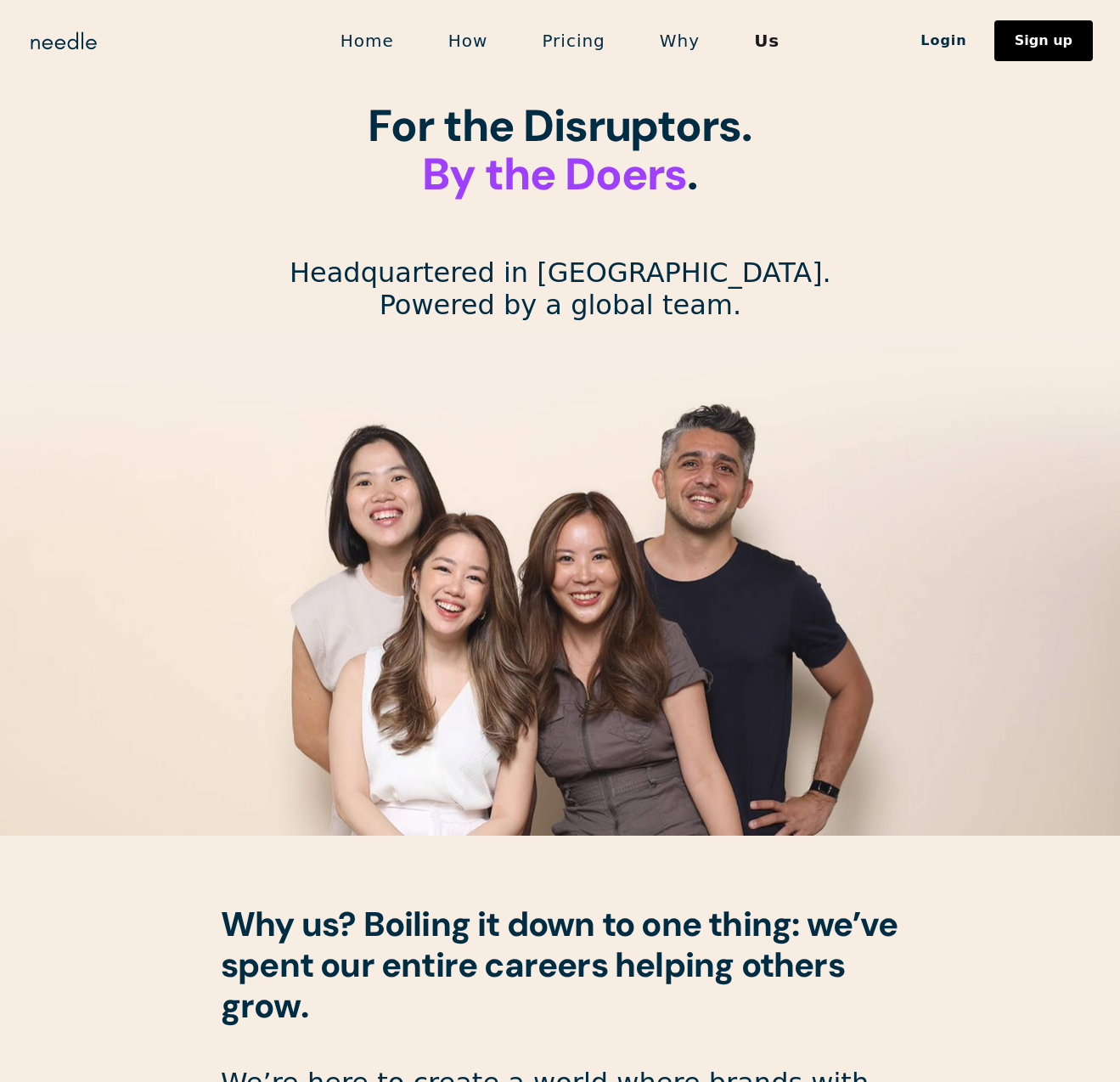
click at [554, 32] on link "Pricing" at bounding box center [573, 41] width 117 height 35
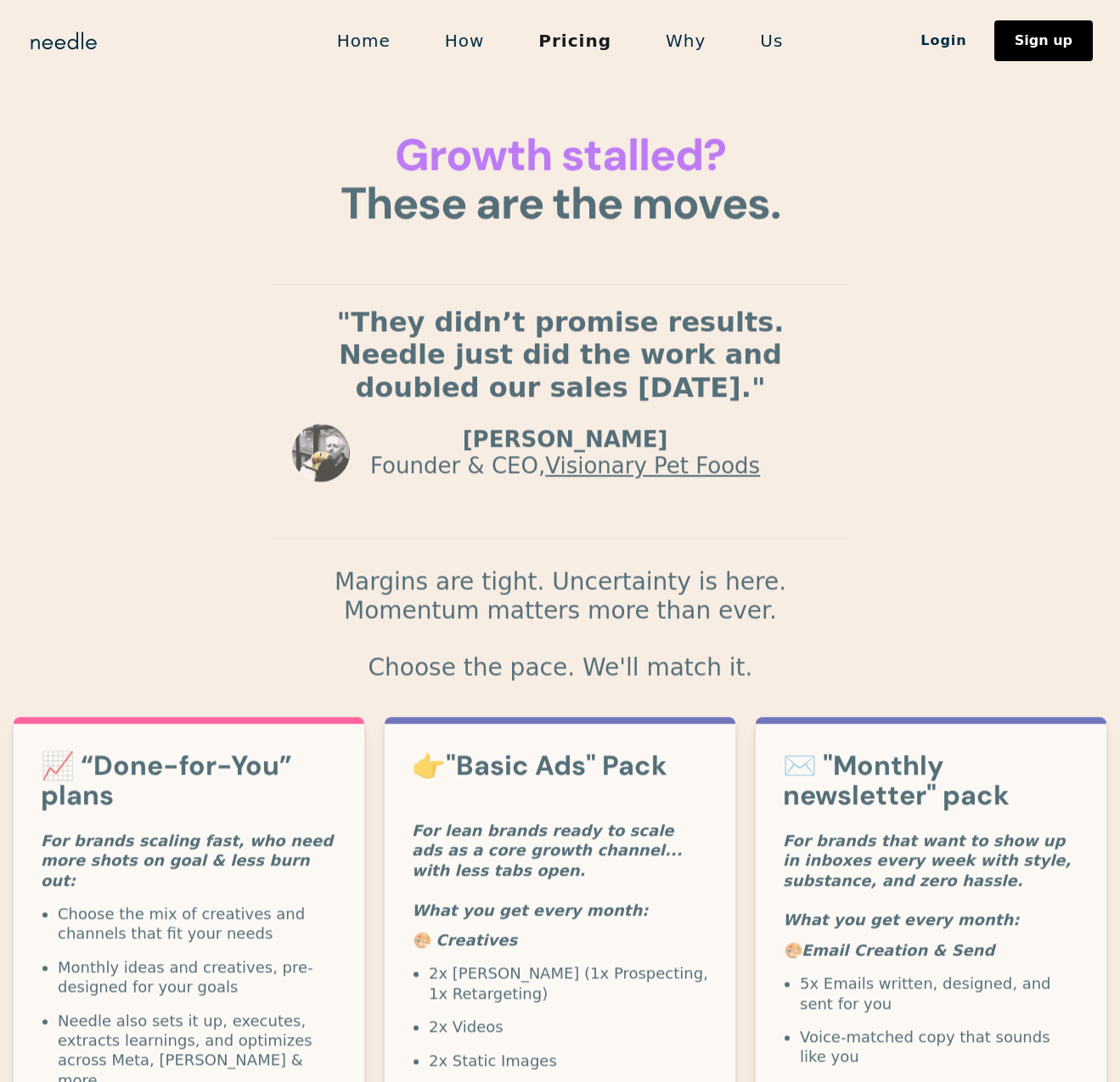
click at [459, 33] on link "How" at bounding box center [465, 41] width 94 height 35
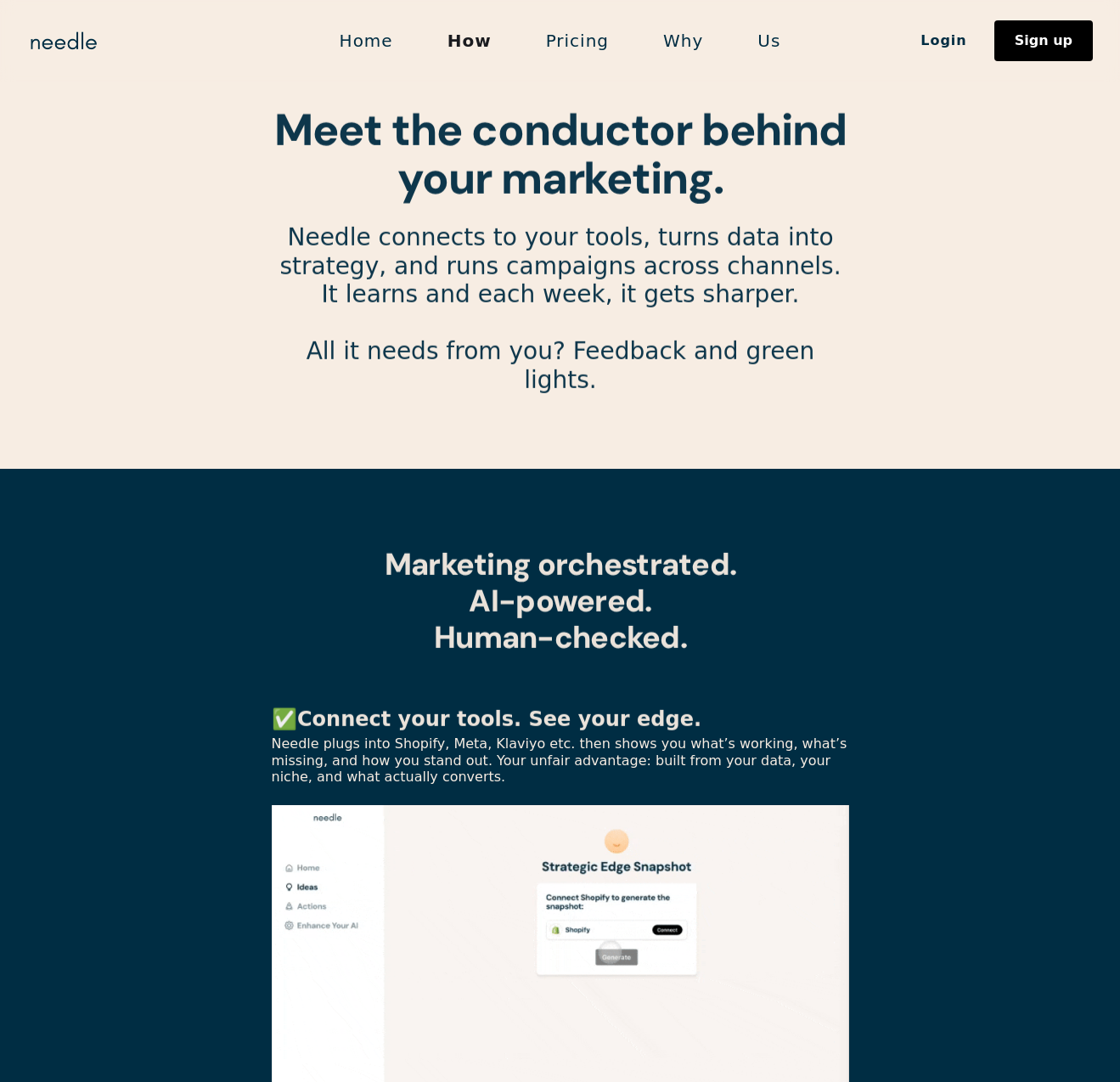
click at [371, 25] on link "Home" at bounding box center [366, 41] width 107 height 35
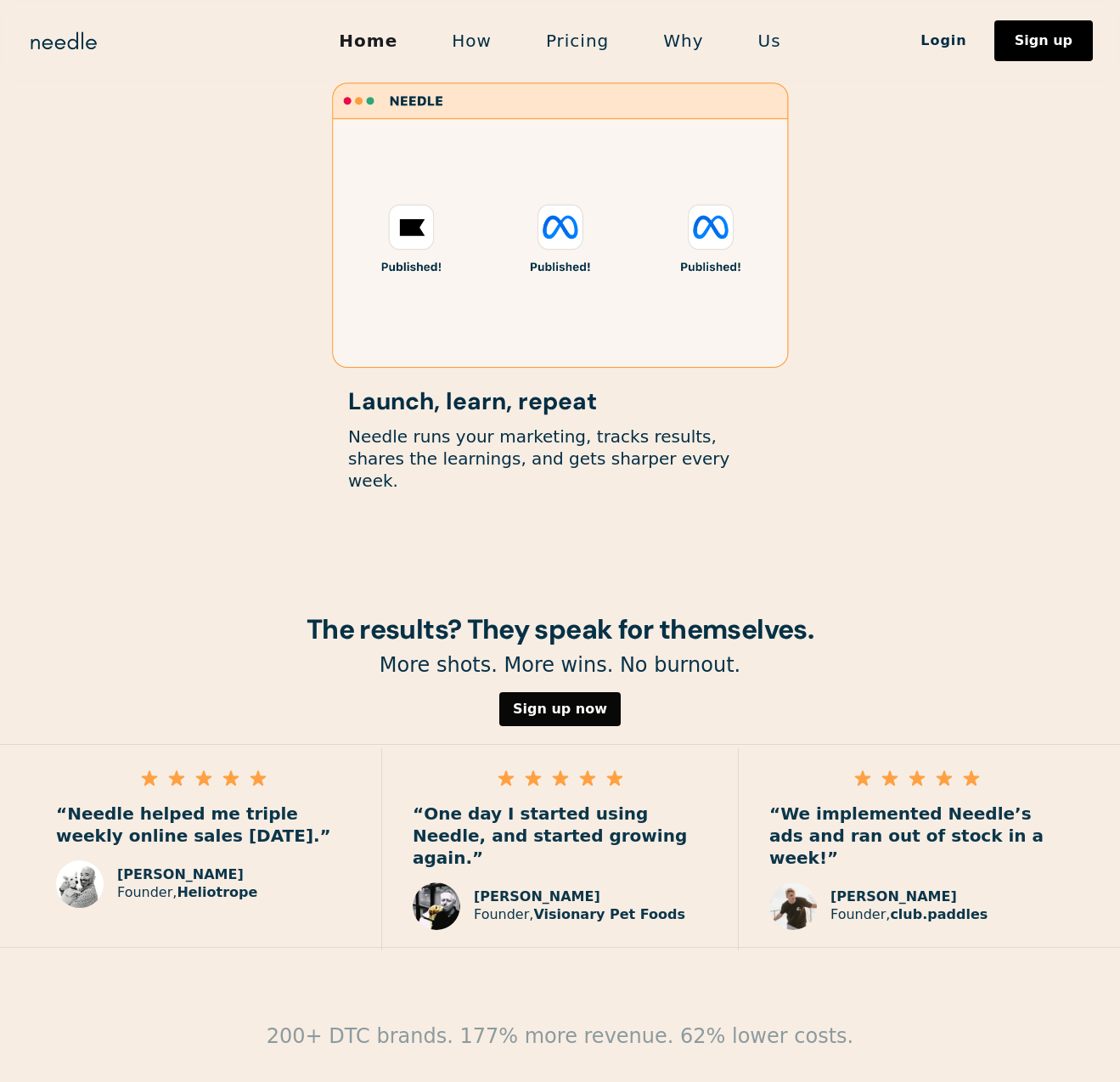
scroll to position [2031, 0]
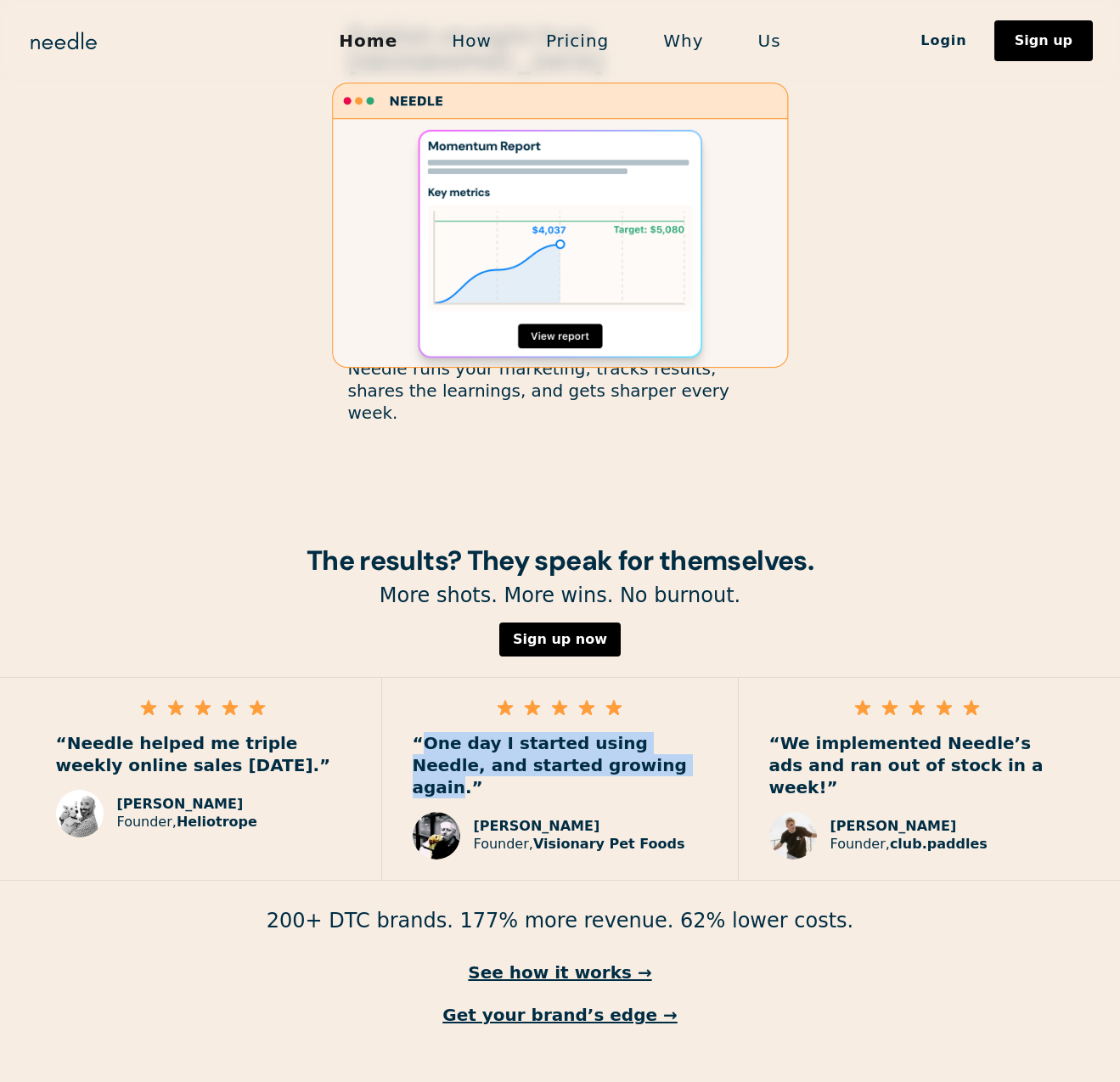
drag, startPoint x: 421, startPoint y: 699, endPoint x: 586, endPoint y: 717, distance: 166.0
click at [586, 732] on p "“One day I started using Needle, and started growing again.”" at bounding box center [560, 764] width 295 height 66
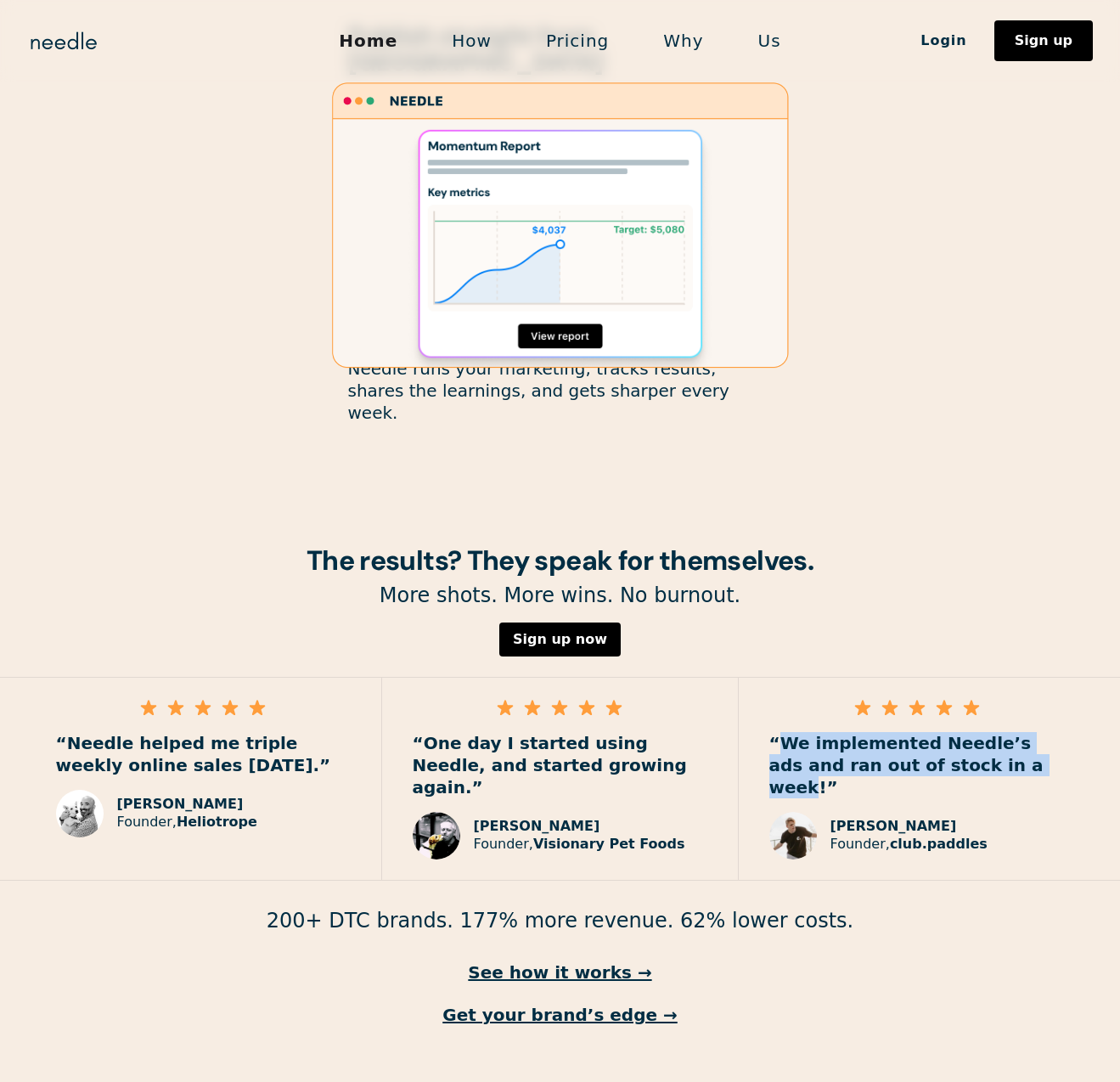
drag, startPoint x: 784, startPoint y: 695, endPoint x: 971, endPoint y: 718, distance: 188.4
click at [971, 732] on p "“We implemented Needle’s ads and ran out of stock in a week!”" at bounding box center [916, 764] width 296 height 66
drag, startPoint x: 976, startPoint y: 723, endPoint x: 778, endPoint y: 690, distance: 200.7
click at [778, 732] on p "“We implemented Needle’s ads and ran out of stock in a week!”" at bounding box center [916, 764] width 296 height 66
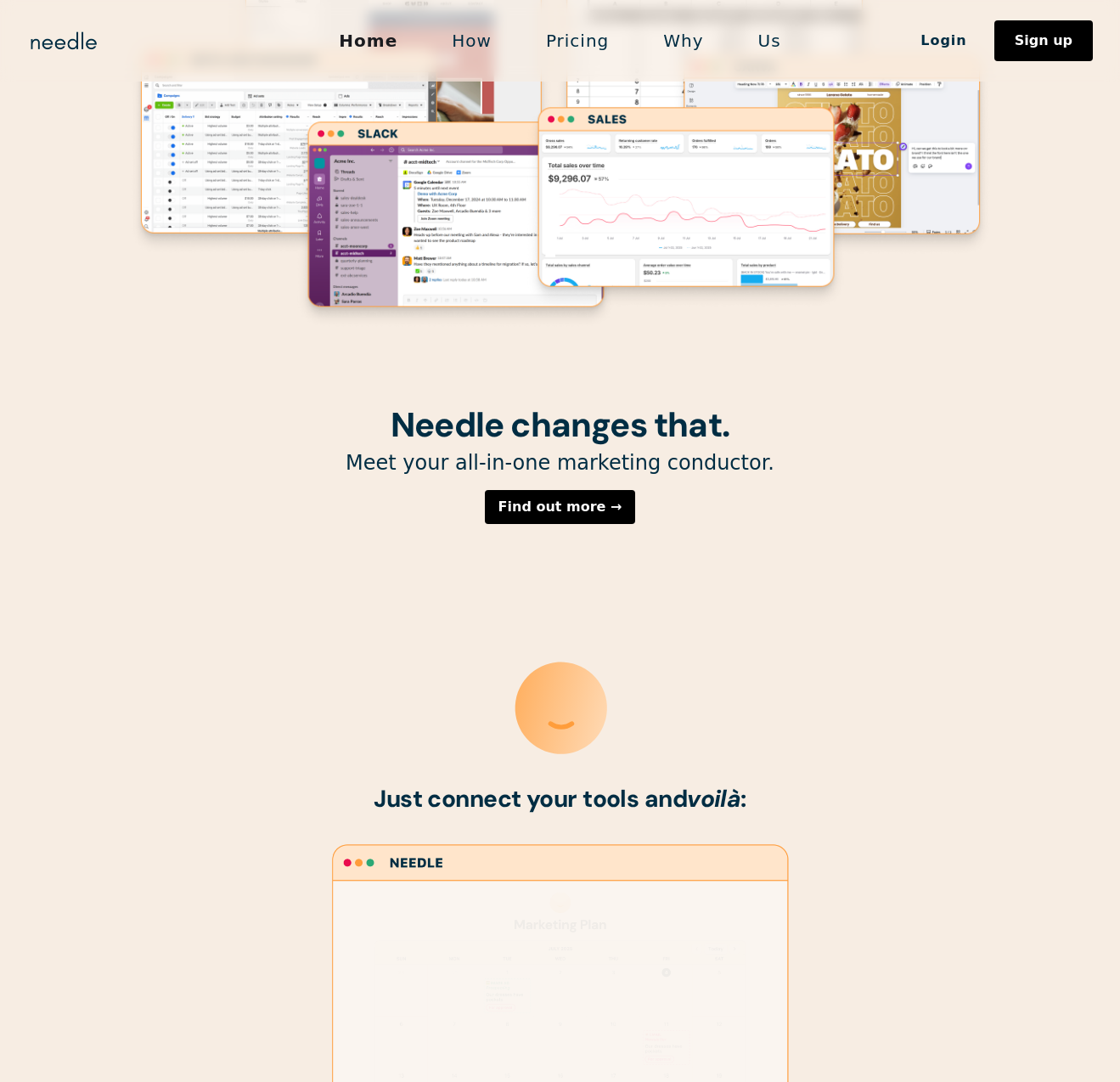
scroll to position [0, 0]
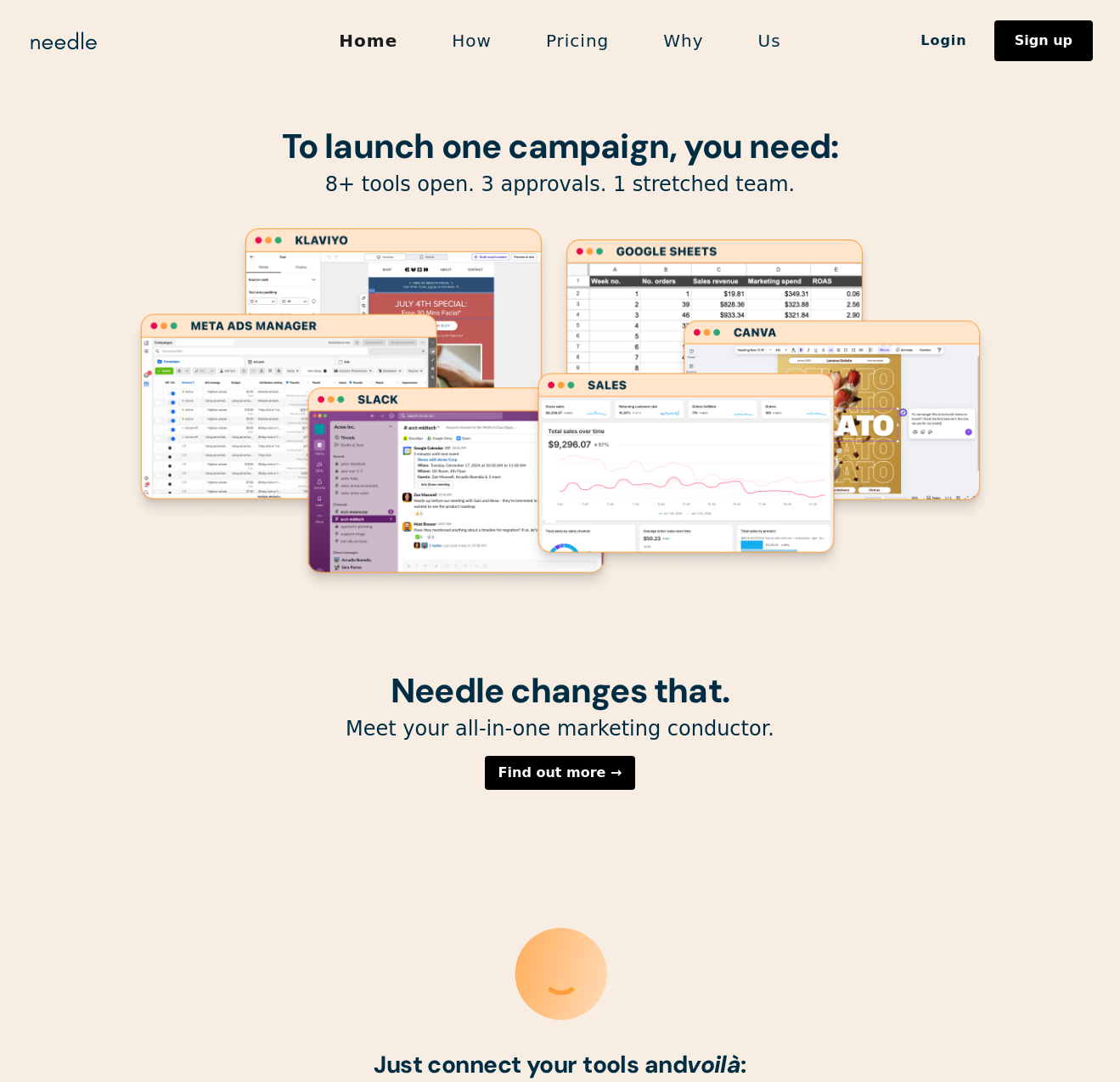
click at [480, 35] on link "How" at bounding box center [472, 41] width 94 height 35
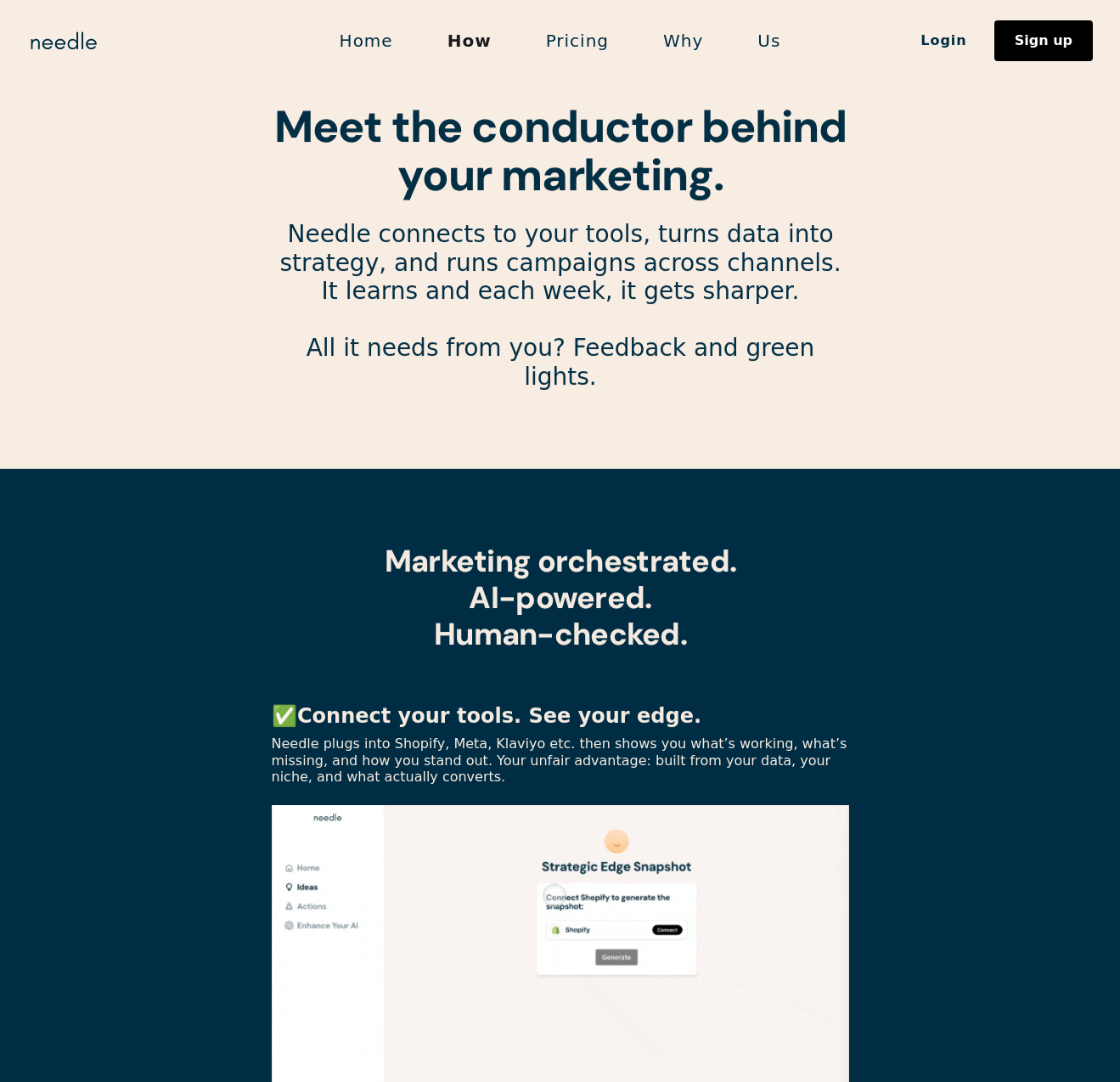
click at [570, 37] on link "Pricing" at bounding box center [577, 41] width 117 height 35
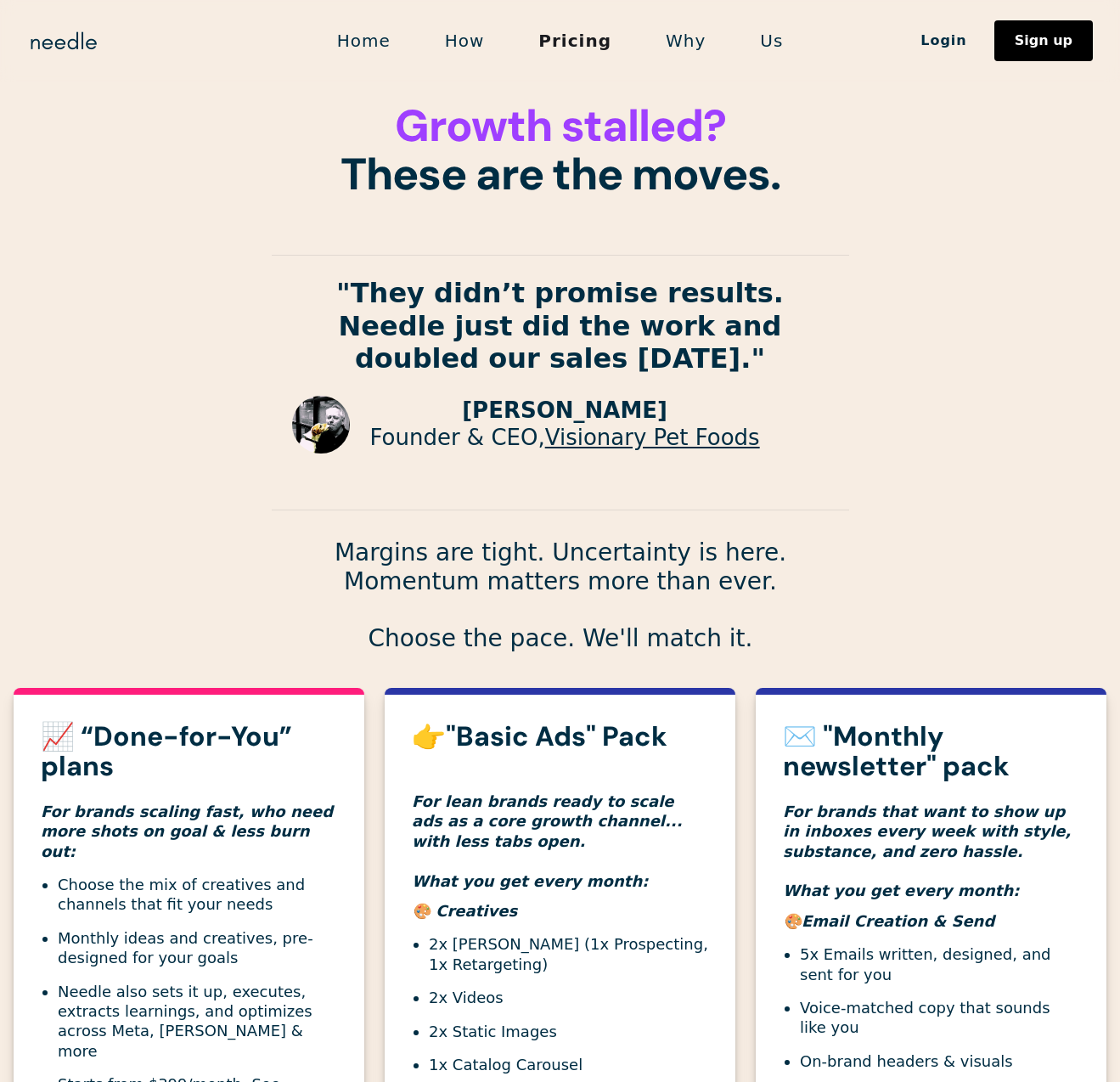
click at [679, 45] on link "Why" at bounding box center [686, 41] width 94 height 35
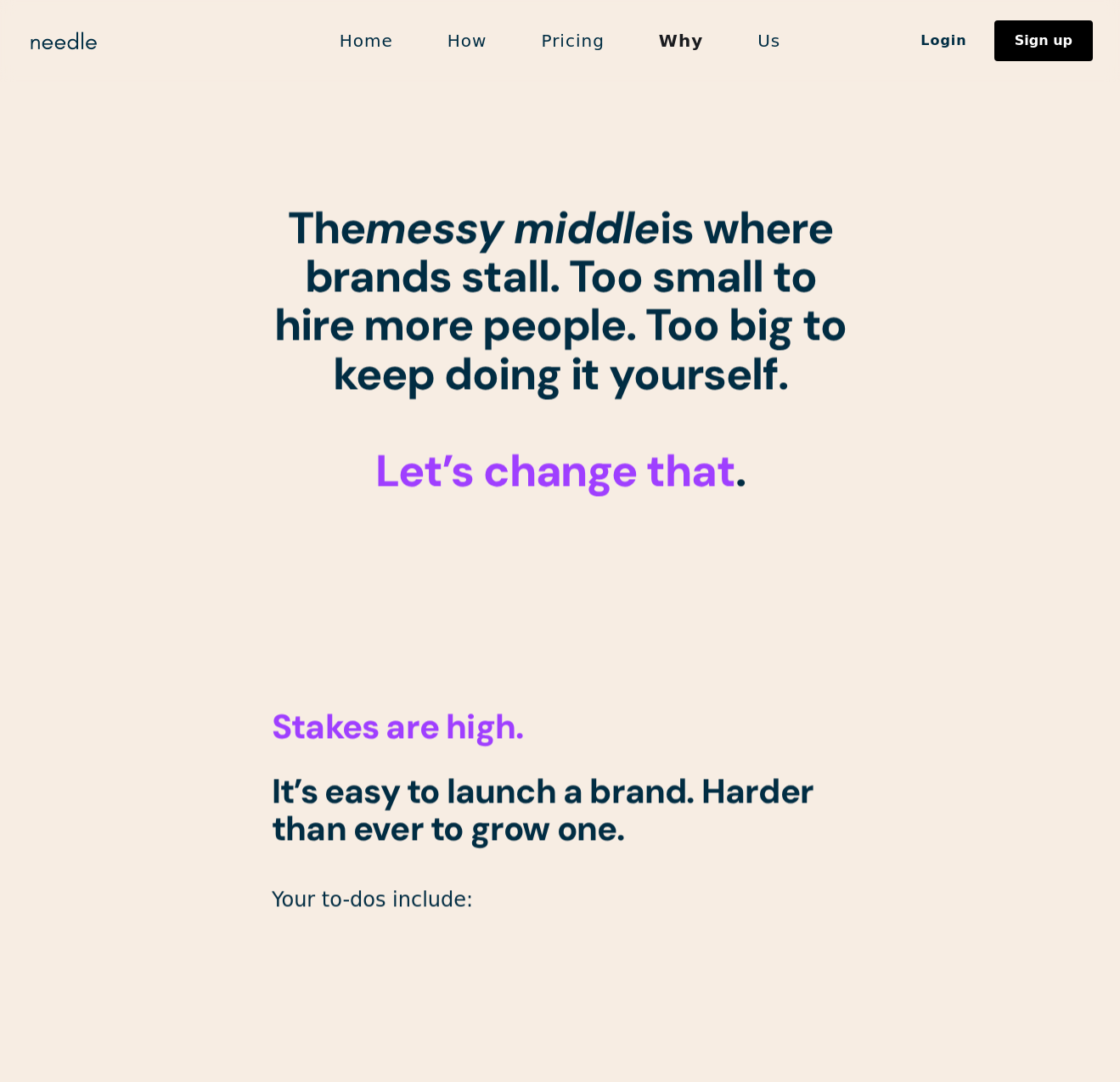
click at [753, 48] on link "Us" at bounding box center [768, 41] width 77 height 35
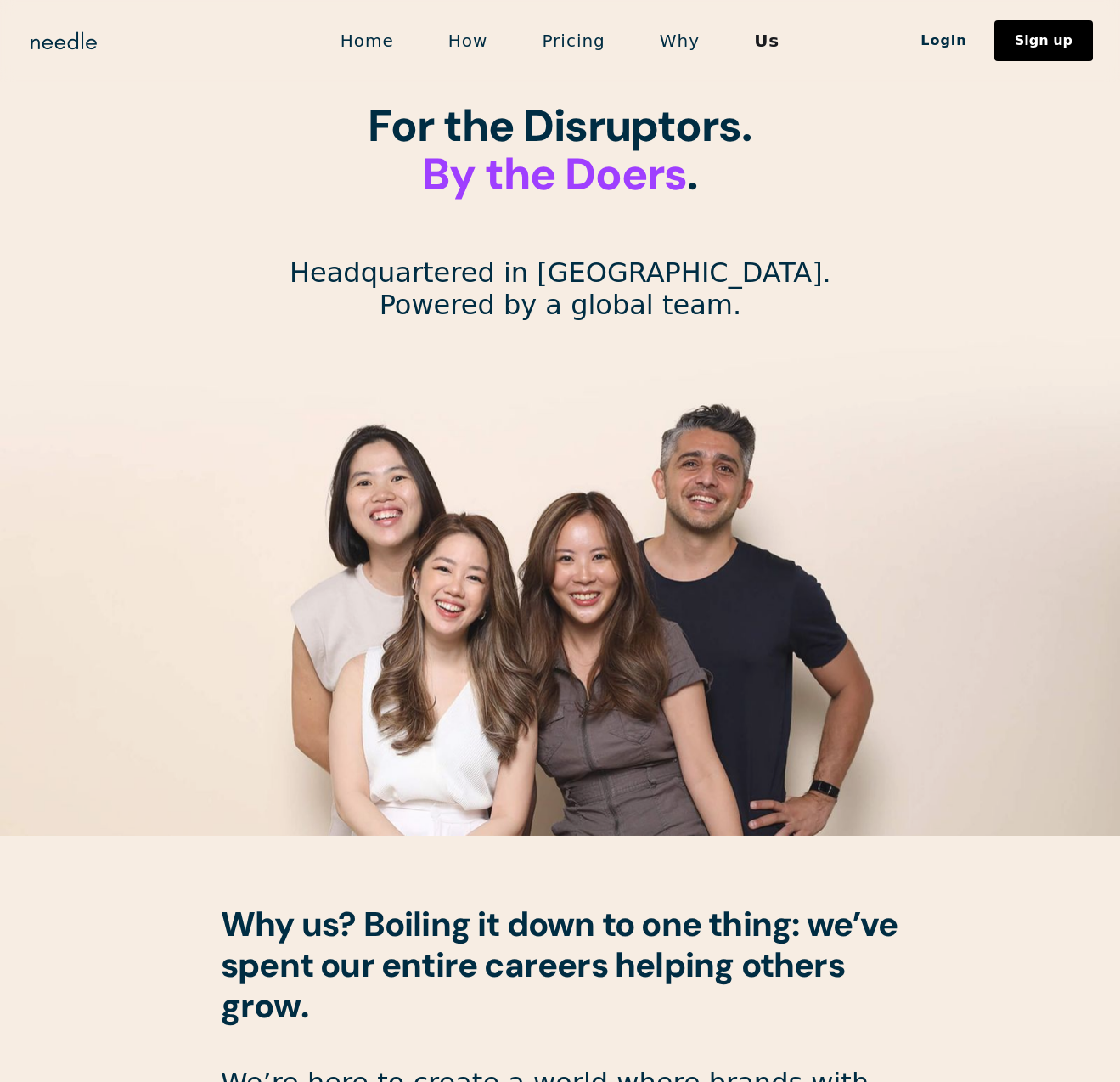
click at [363, 35] on link "Home" at bounding box center [367, 41] width 107 height 35
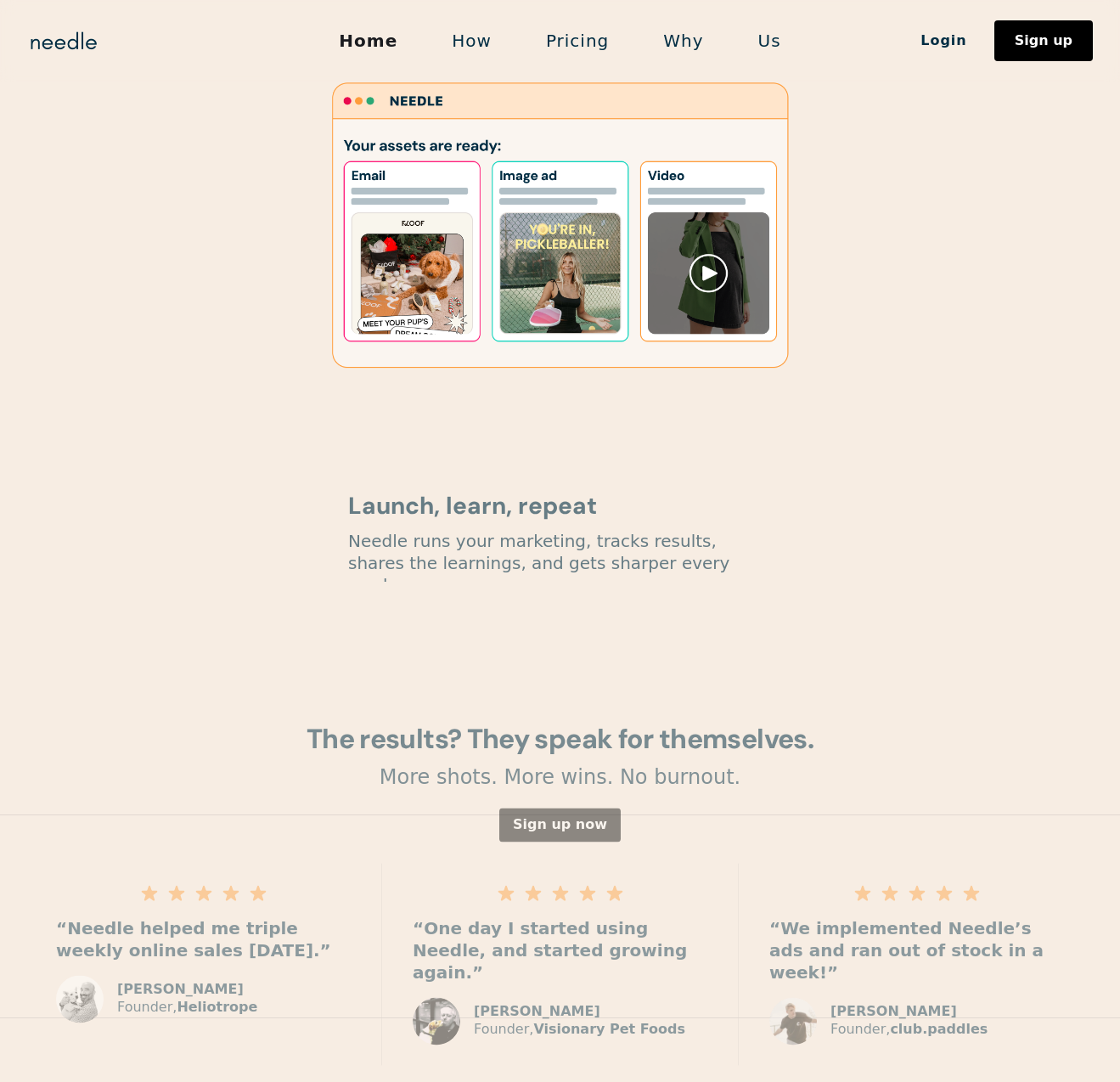
scroll to position [1899, 0]
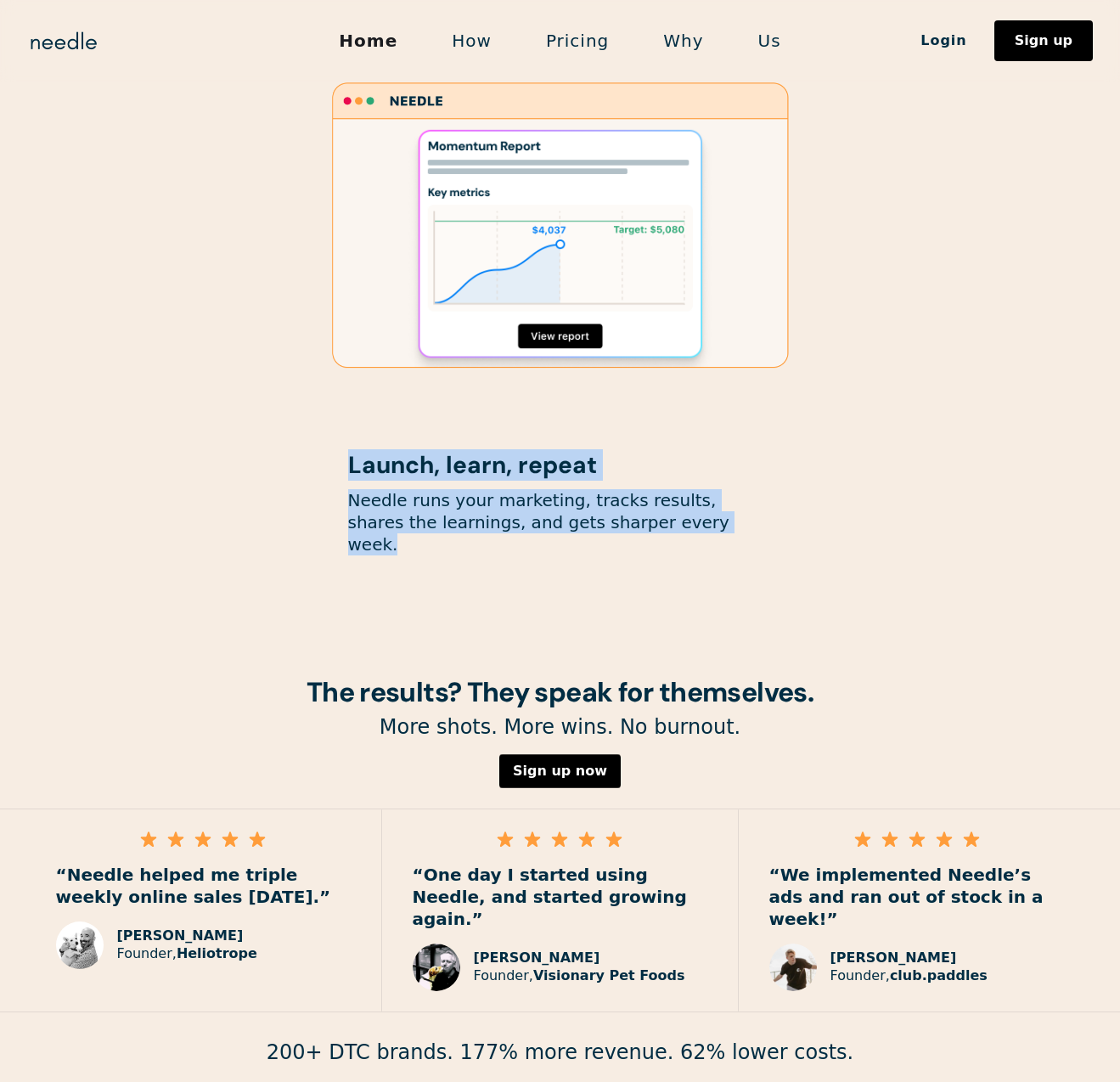
drag, startPoint x: 316, startPoint y: 447, endPoint x: 738, endPoint y: 513, distance: 427.1
click at [738, 513] on div "Generates your marketing ideas Get tailored ideas to grow your brand. No generi…" at bounding box center [560, 51] width 849 height 1048
click at [739, 513] on div "Launch, learn, repeat Needle runs your marketing, tracks results, shares the le…" at bounding box center [560, 513] width 424 height 123
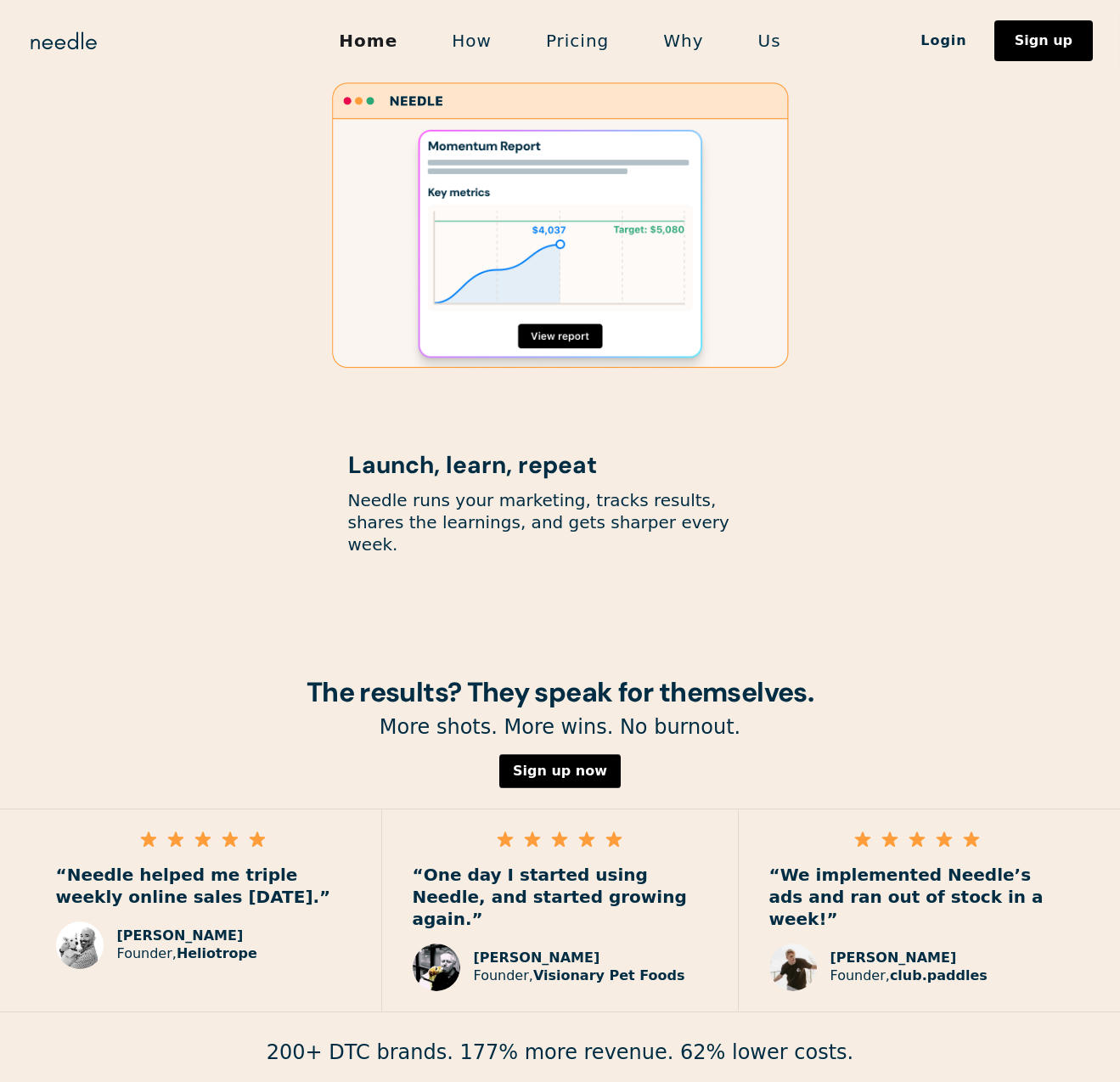
click at [739, 513] on div "Launch, learn, repeat Needle runs your marketing, tracks results, shares the le…" at bounding box center [560, 513] width 424 height 123
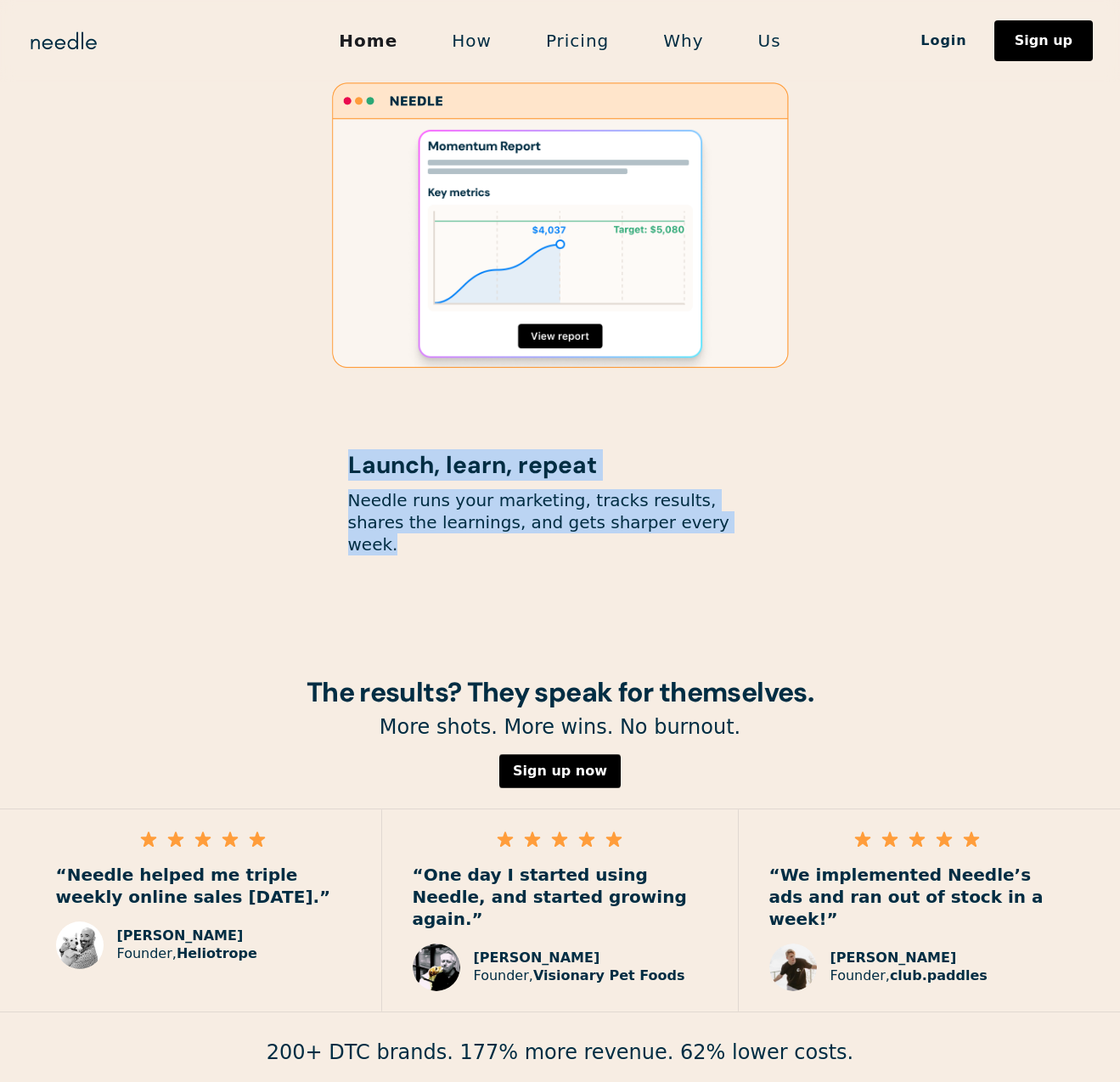
drag, startPoint x: 739, startPoint y: 513, endPoint x: 335, endPoint y: 445, distance: 409.7
click at [335, 445] on div "Generates your marketing ideas Get tailored ideas to grow your brand. No generi…" at bounding box center [560, 51] width 849 height 1048
drag, startPoint x: 335, startPoint y: 445, endPoint x: 708, endPoint y: 508, distance: 378.3
click at [708, 508] on div "Generates your marketing ideas Get tailored ideas to grow your brand. No generi…" at bounding box center [560, 51] width 849 height 1048
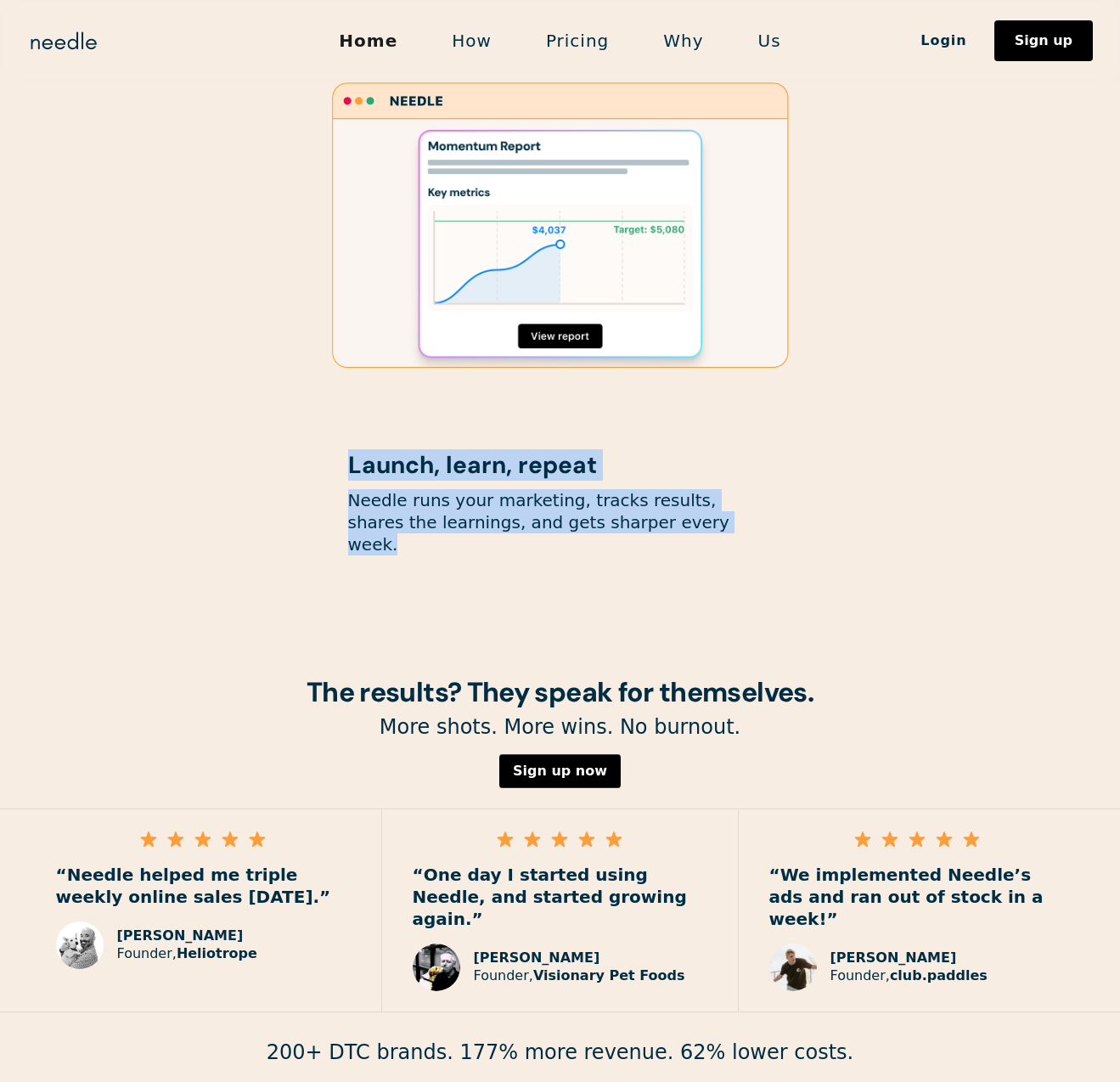
click at [708, 508] on p "Needle runs your marketing, tracks results, shares the learnings, and gets shar…" at bounding box center [560, 522] width 424 height 66
drag, startPoint x: 708, startPoint y: 508, endPoint x: 312, endPoint y: 428, distance: 404.0
click at [312, 428] on div "Generates your marketing ideas Get tailored ideas to grow your brand. No generi…" at bounding box center [560, 51] width 849 height 1048
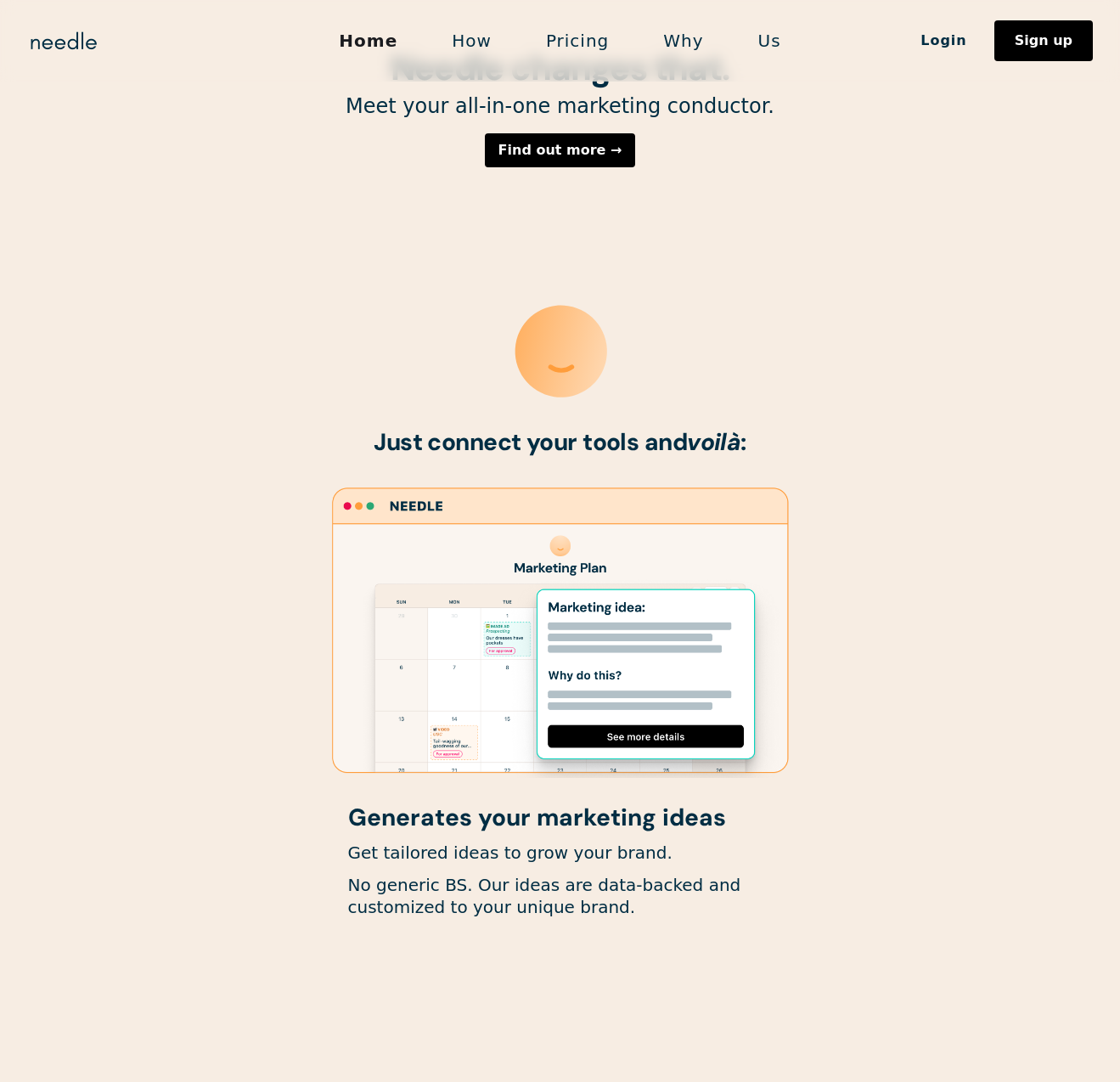
scroll to position [0, 0]
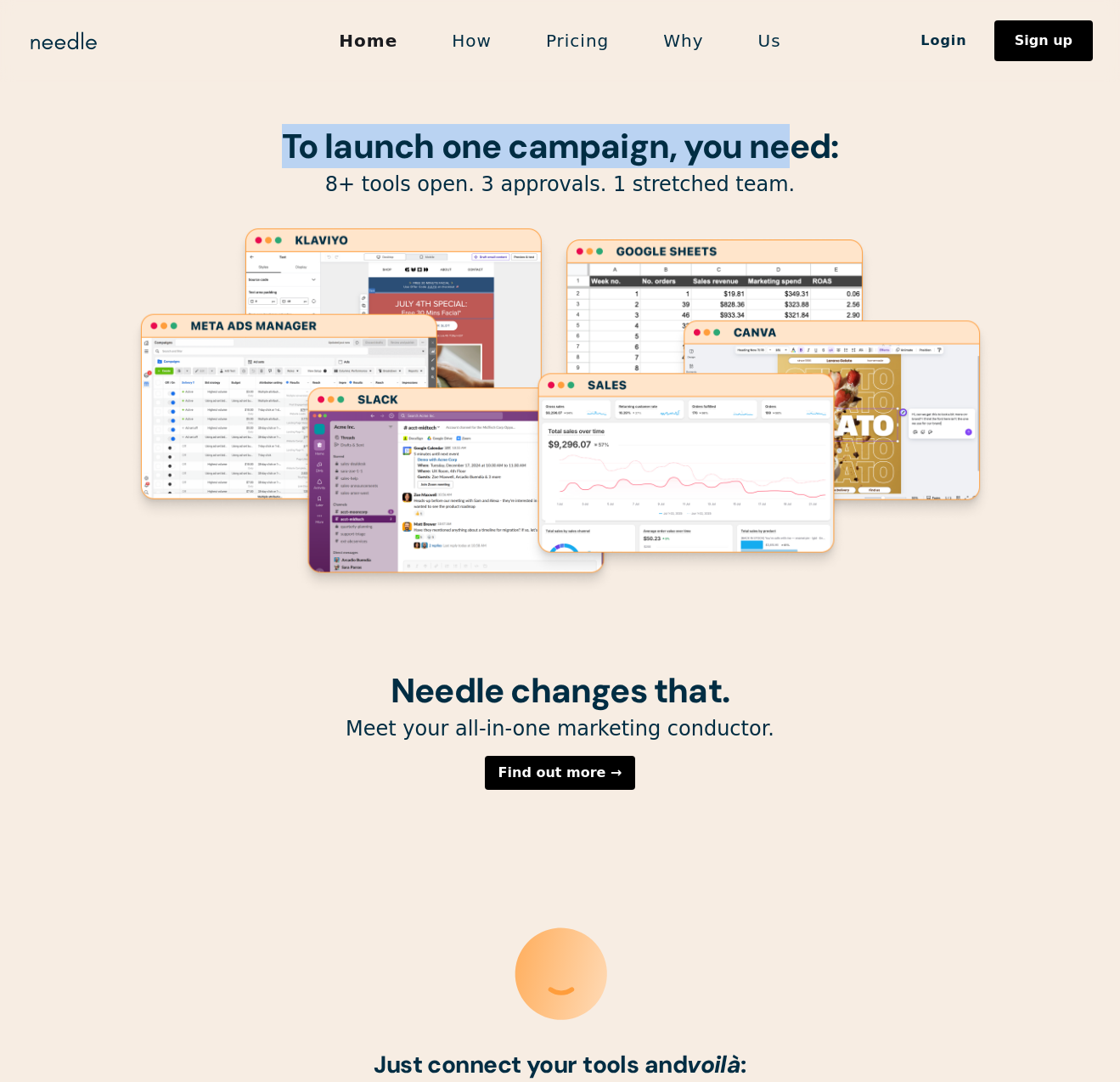
drag, startPoint x: 235, startPoint y: 116, endPoint x: 788, endPoint y: 153, distance: 554.2
click at [788, 153] on div "To launch one campaign, you need: 8+ tools open. 3 approvals. 1 stretched team." at bounding box center [560, 335] width 866 height 672
click at [875, 165] on h1 "To launch one campaign, you need:" at bounding box center [560, 145] width 866 height 37
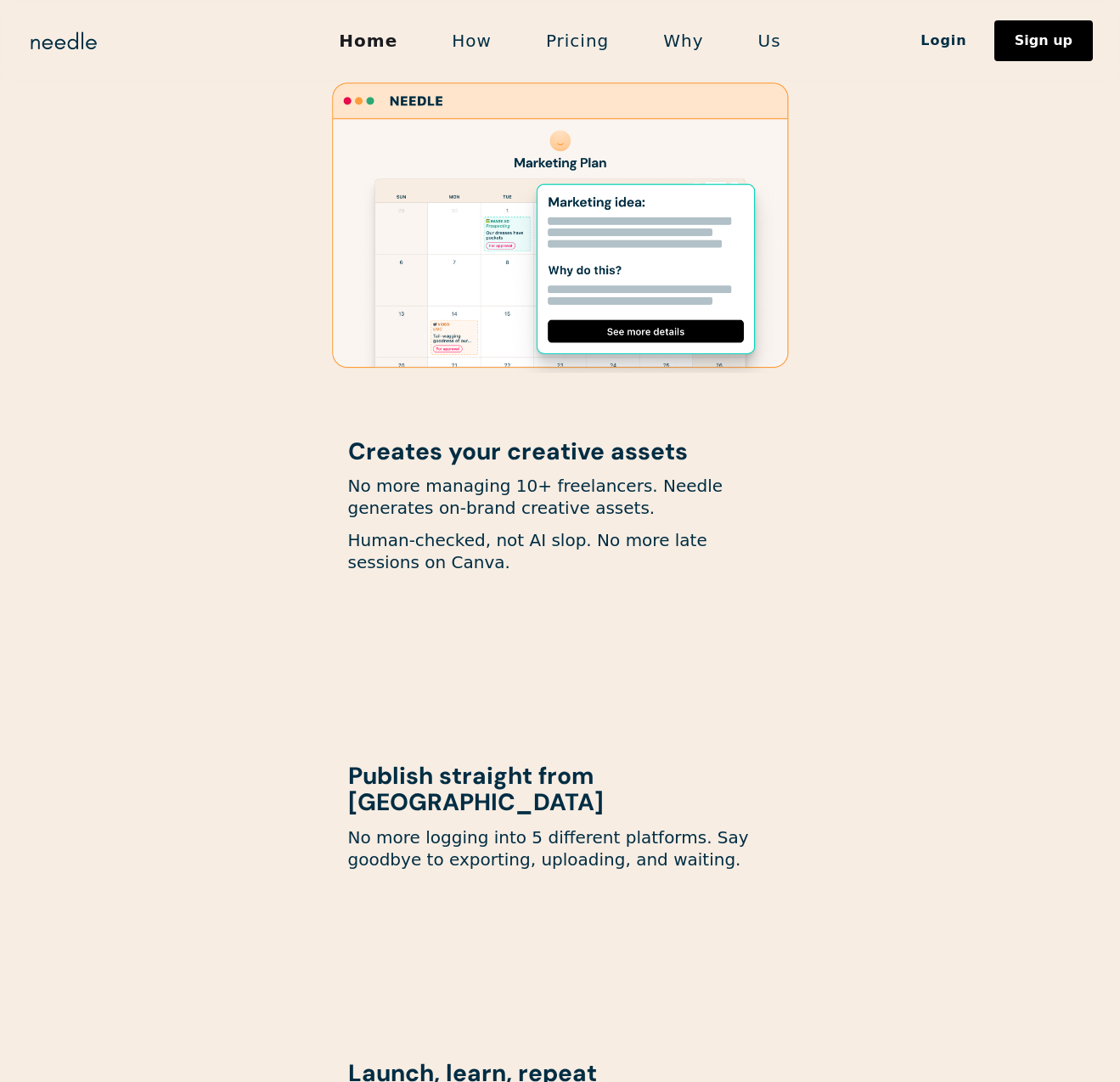
scroll to position [2031, 0]
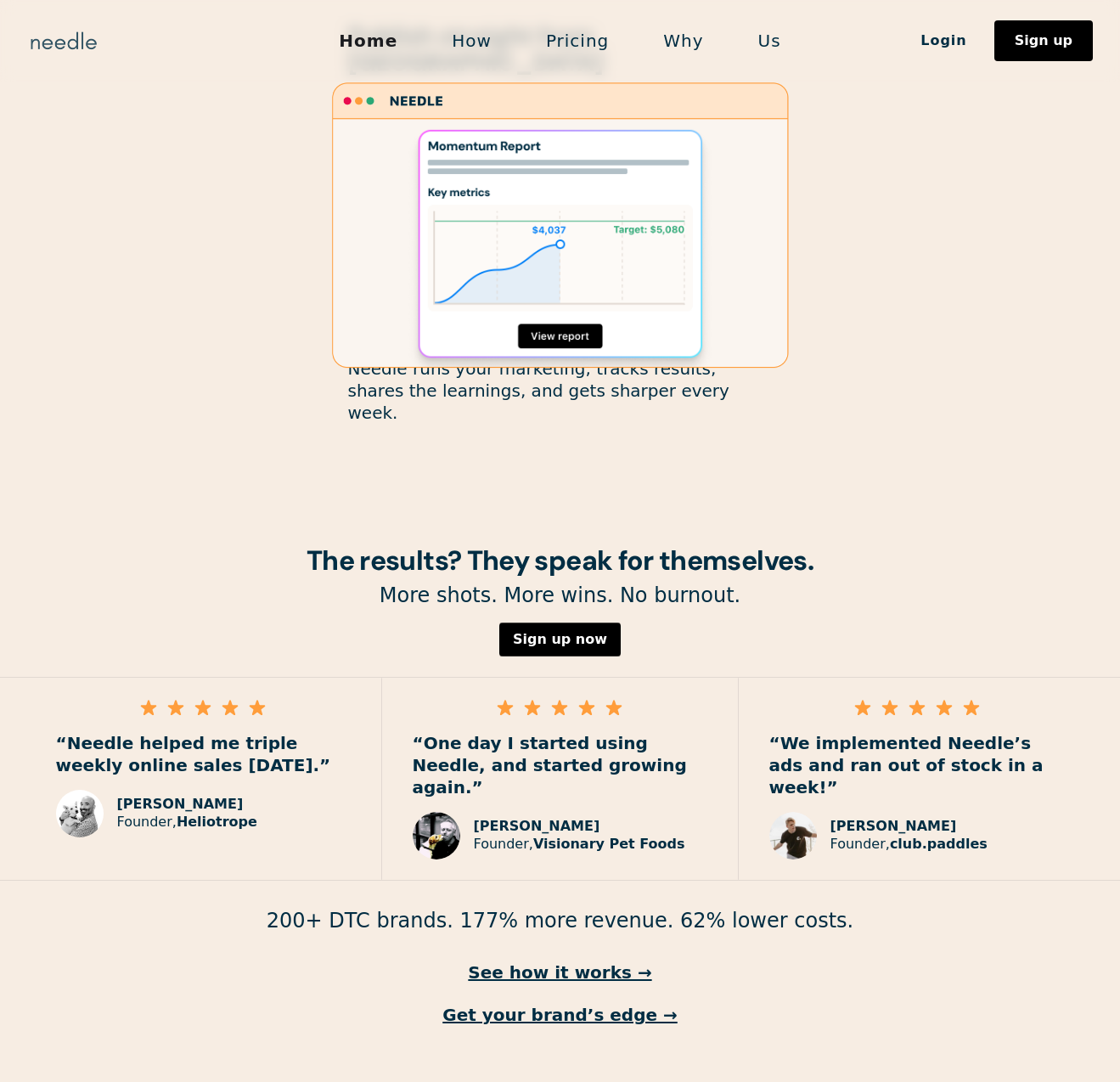
click at [92, 44] on img "home" at bounding box center [63, 40] width 73 height 27
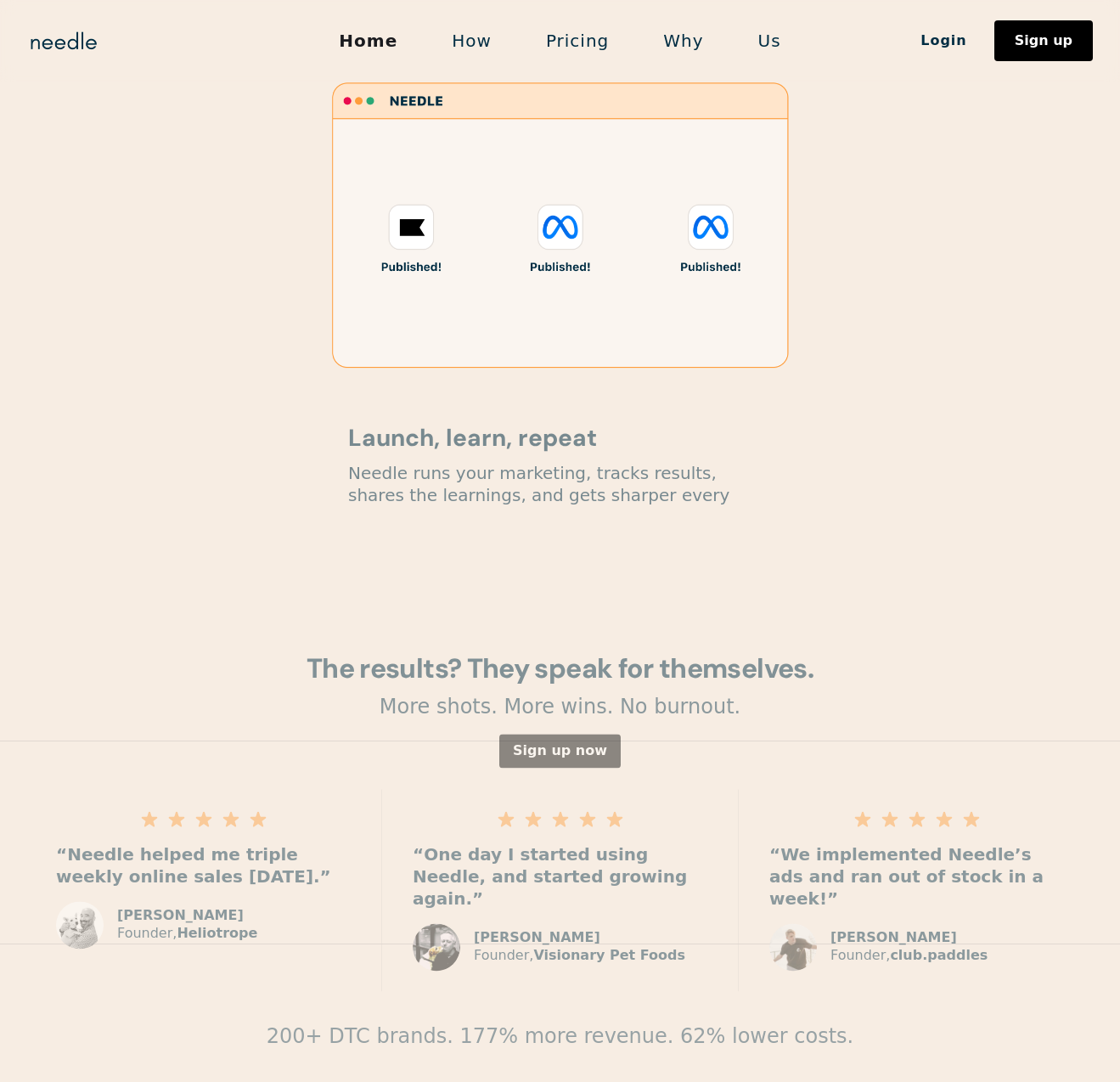
scroll to position [2031, 0]
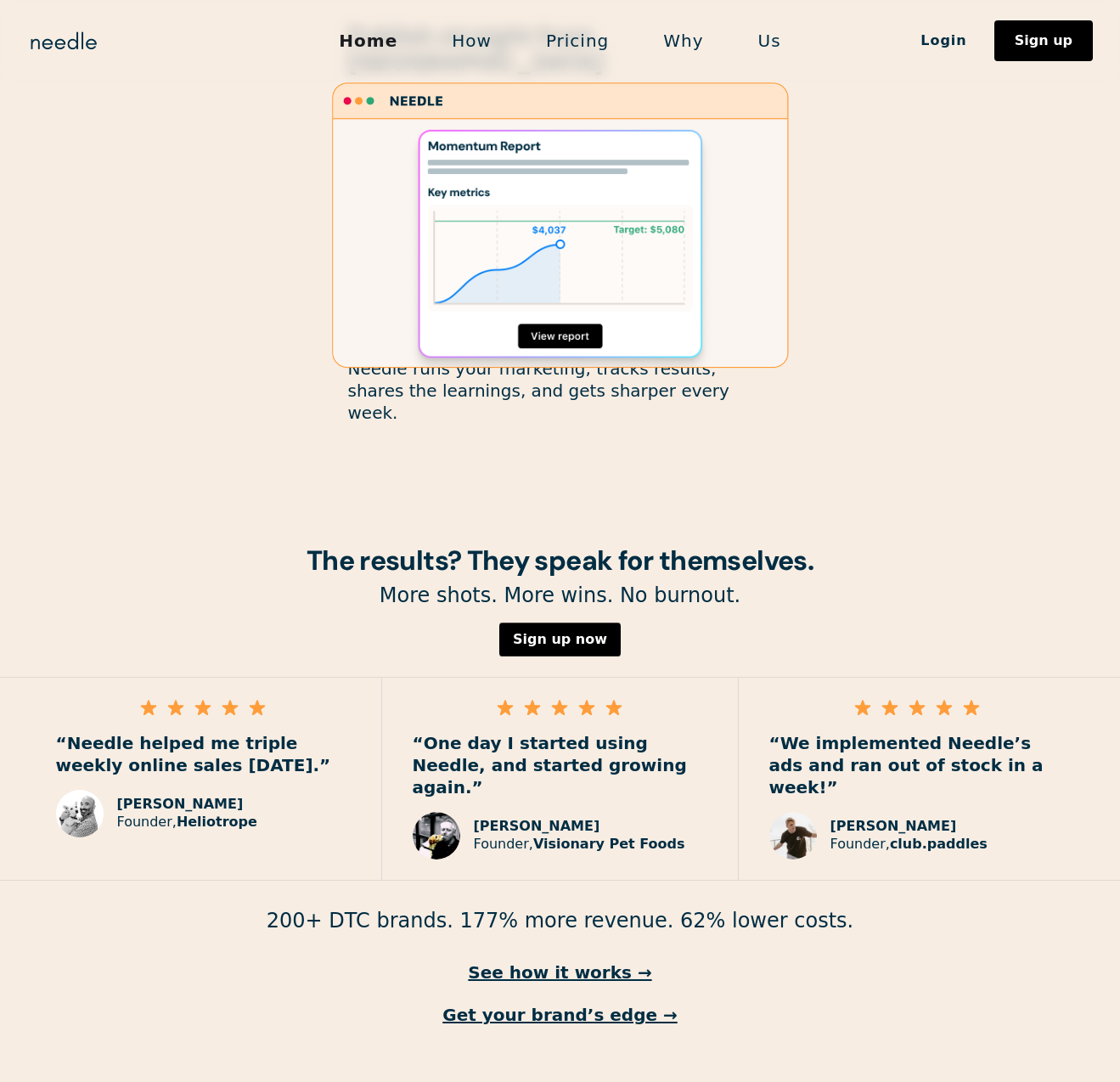
click at [769, 41] on link "Us" at bounding box center [769, 41] width 77 height 35
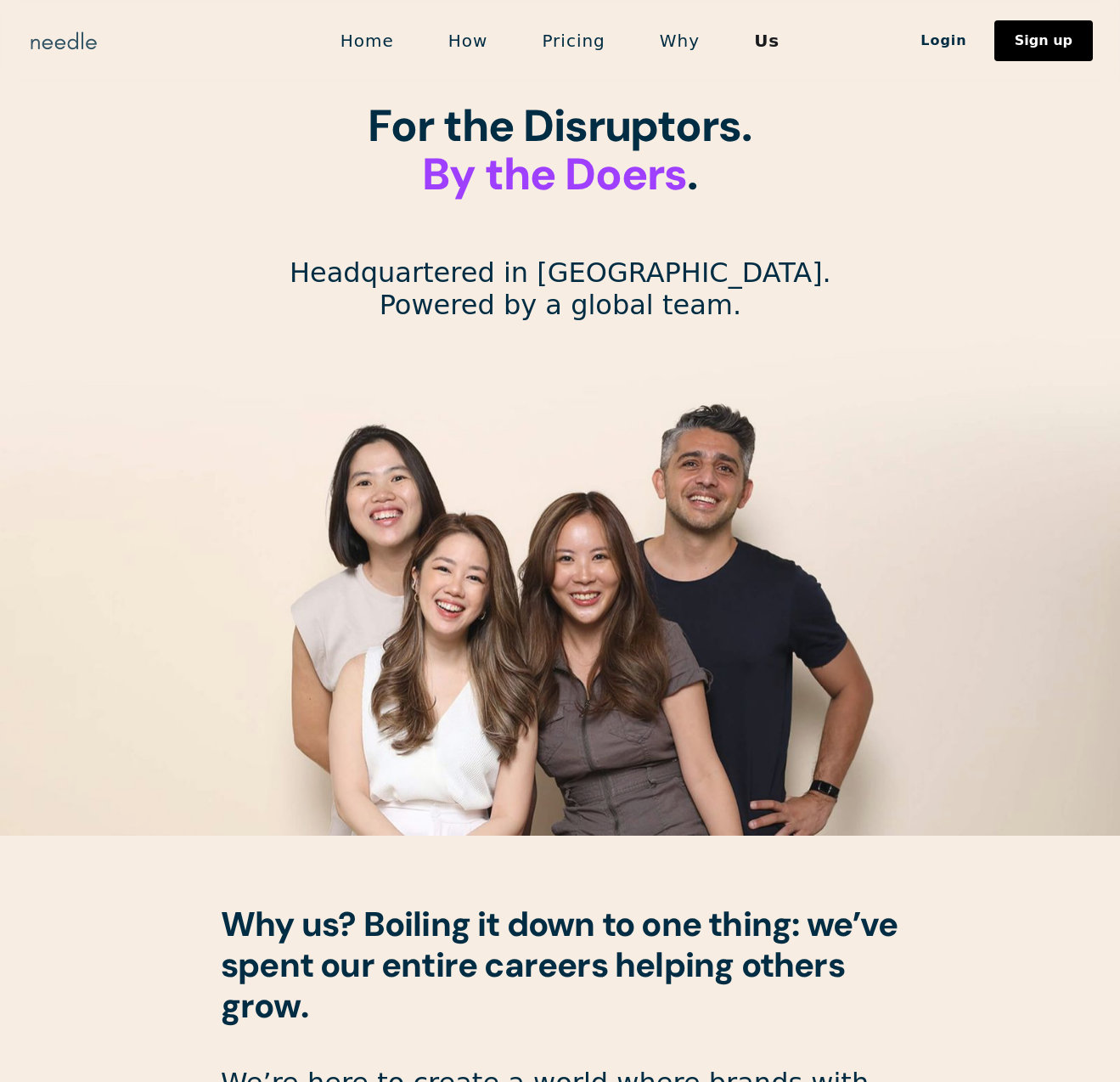
click at [76, 27] on img "home" at bounding box center [63, 40] width 73 height 27
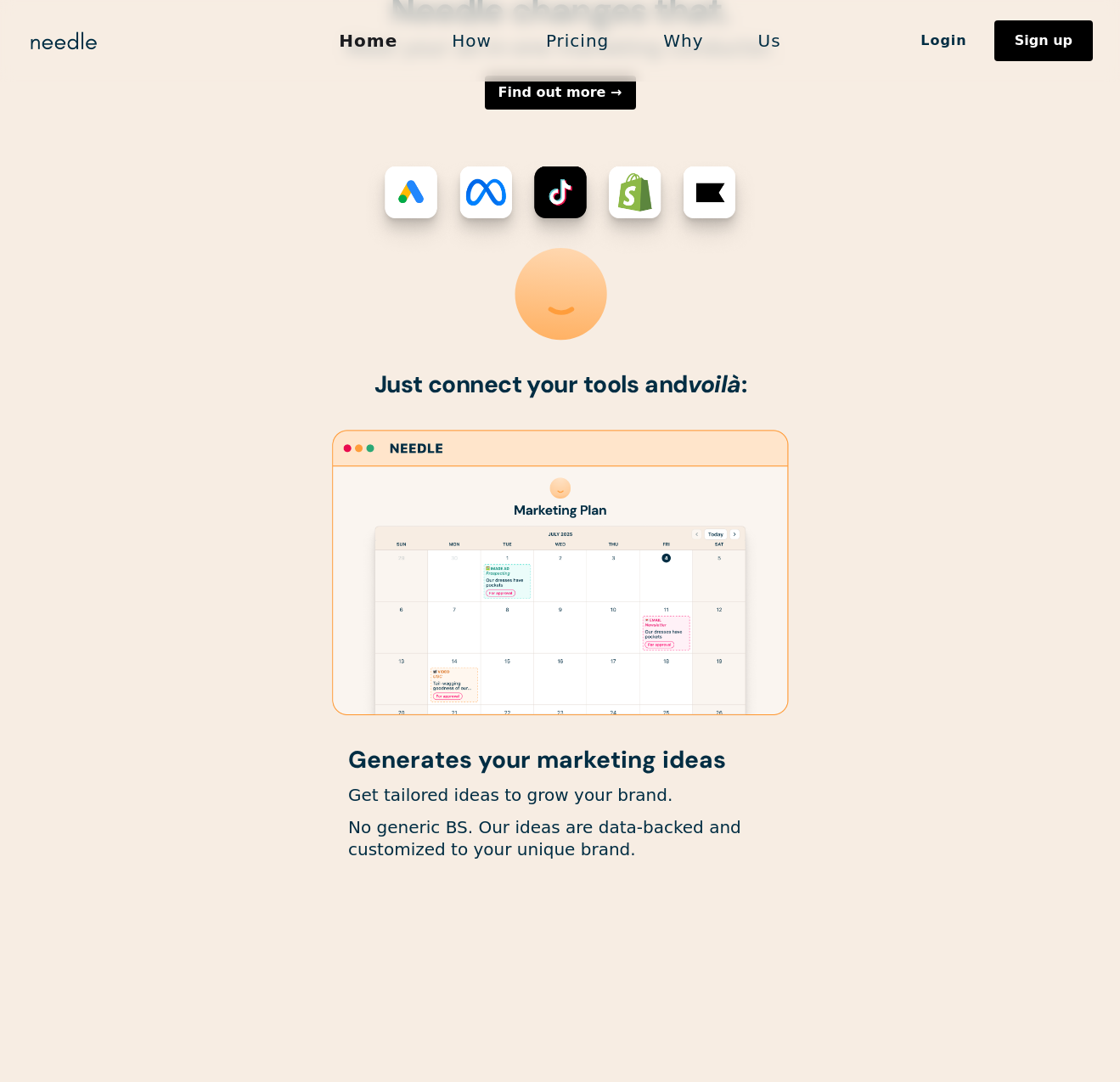
scroll to position [2031, 0]
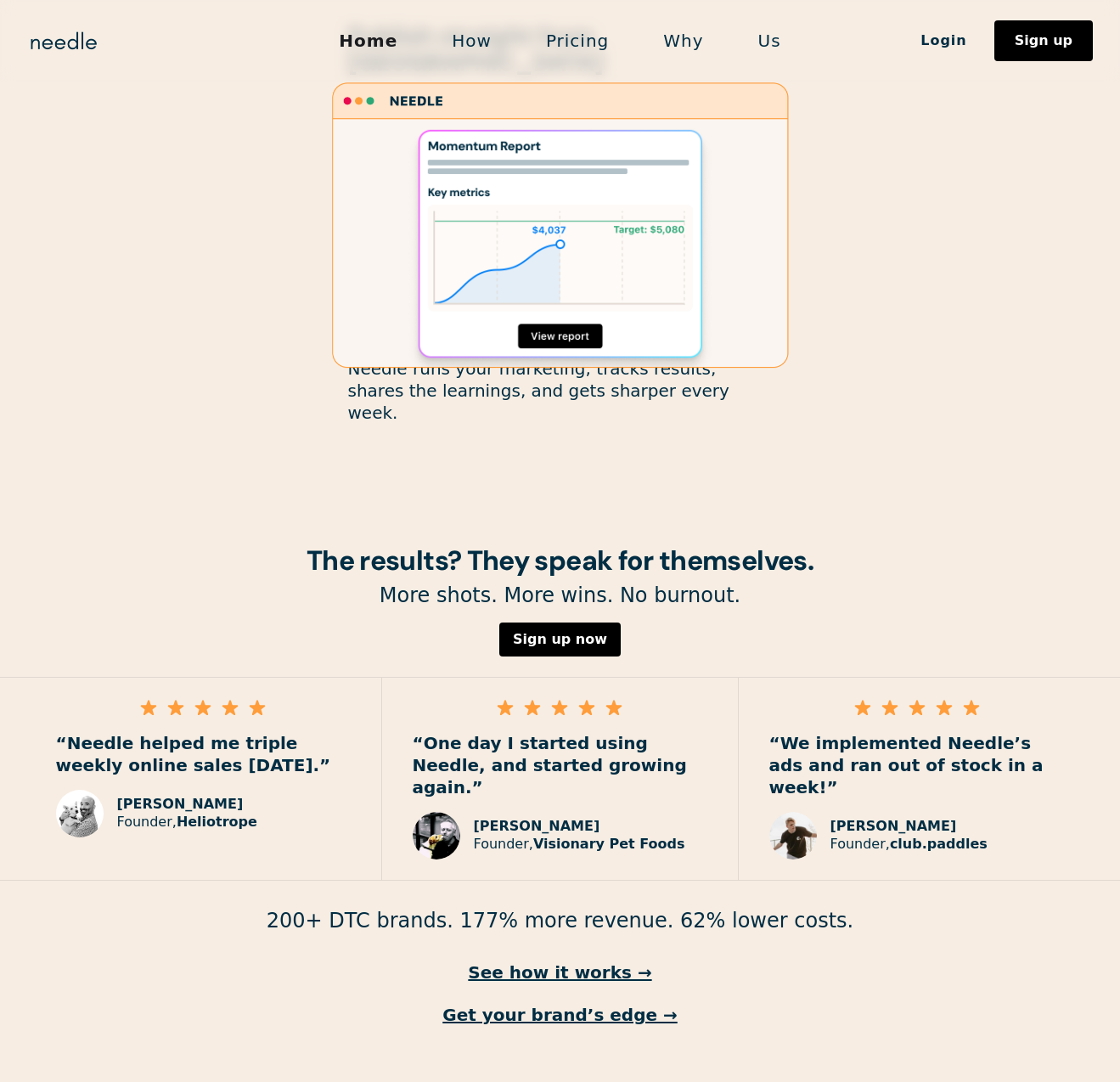
click at [577, 31] on link "Pricing" at bounding box center [577, 41] width 117 height 35
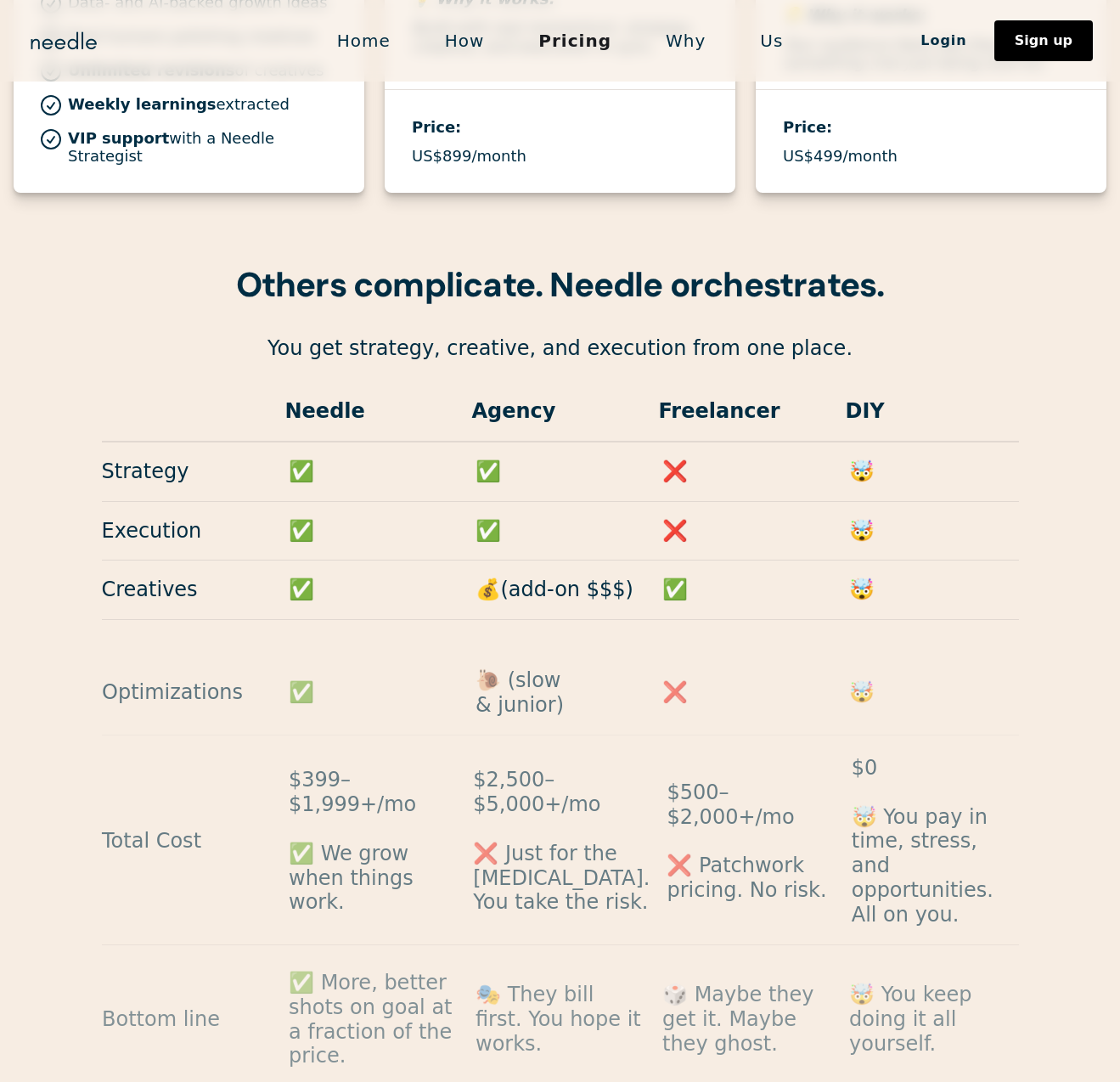
scroll to position [1453, 0]
